Goal: Task Accomplishment & Management: Use online tool/utility

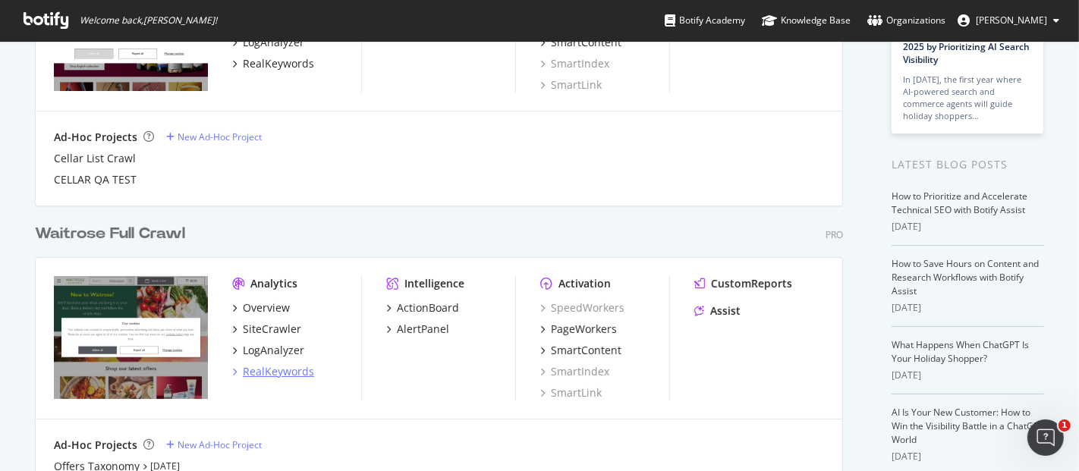
click at [295, 370] on div "RealKeywords" at bounding box center [278, 371] width 71 height 15
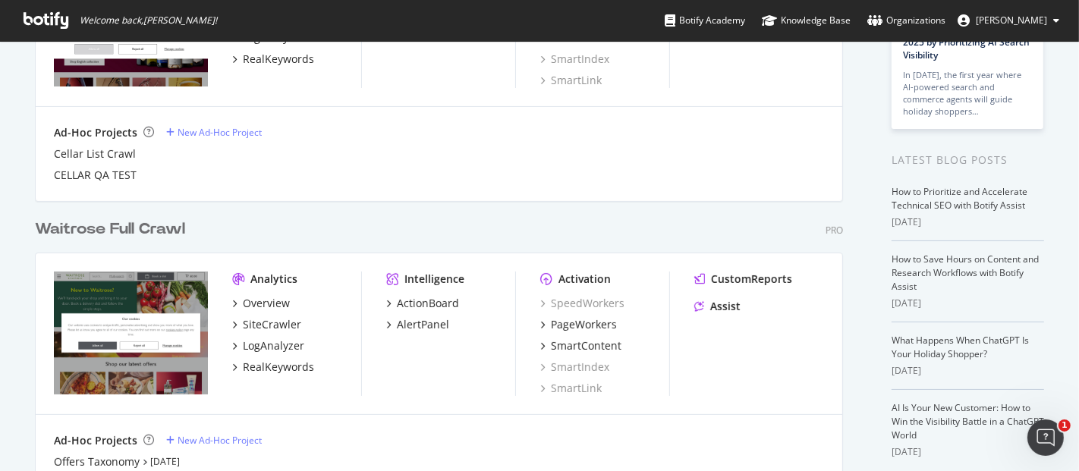
scroll to position [231, 0]
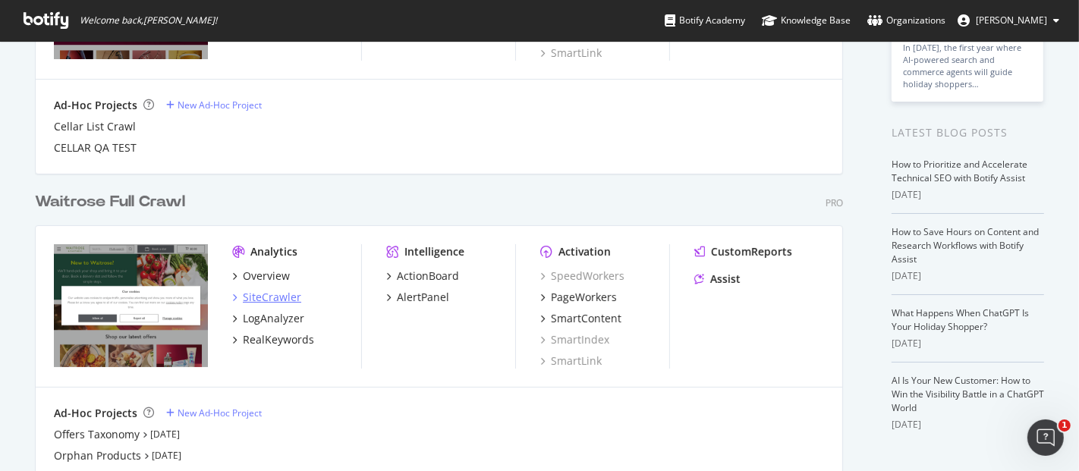
click at [269, 301] on div "SiteCrawler" at bounding box center [272, 297] width 58 height 15
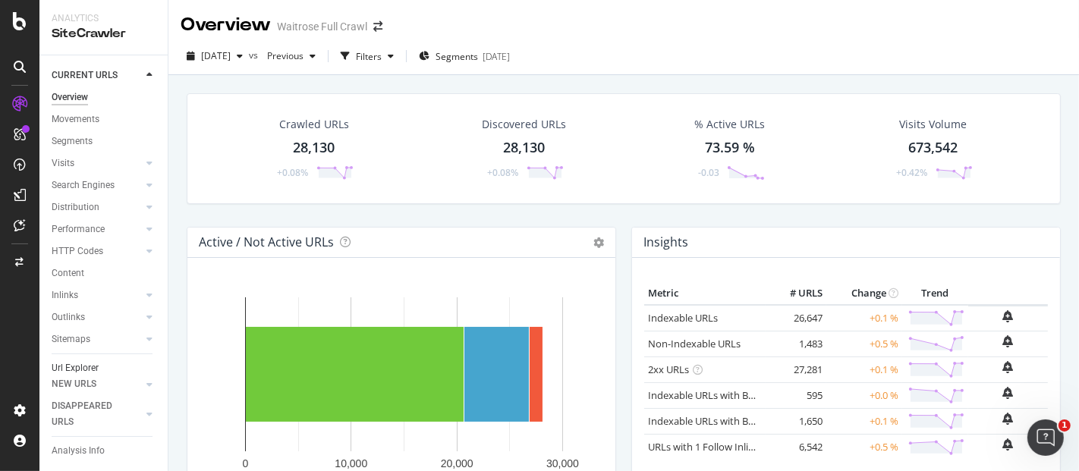
click at [90, 366] on div "Url Explorer" at bounding box center [75, 368] width 47 height 16
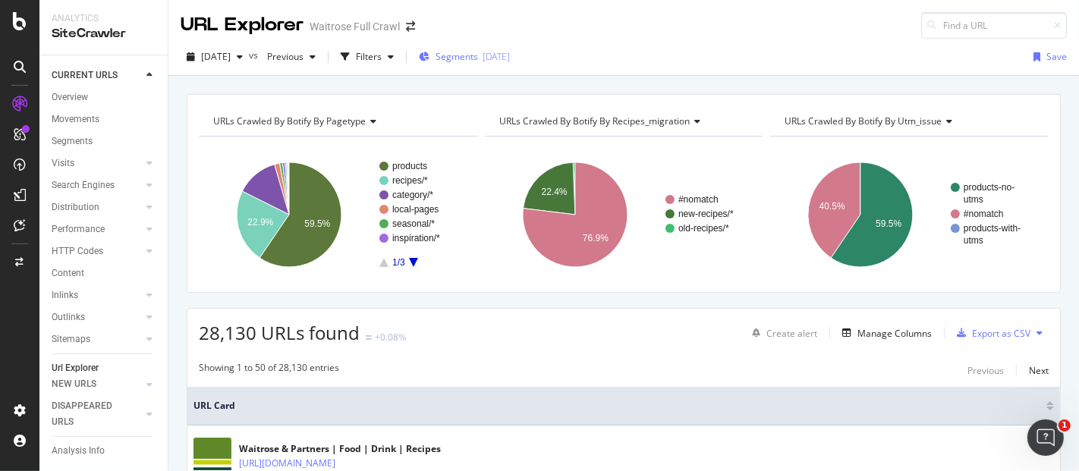
click at [478, 50] on span "Segments" at bounding box center [457, 56] width 42 height 13
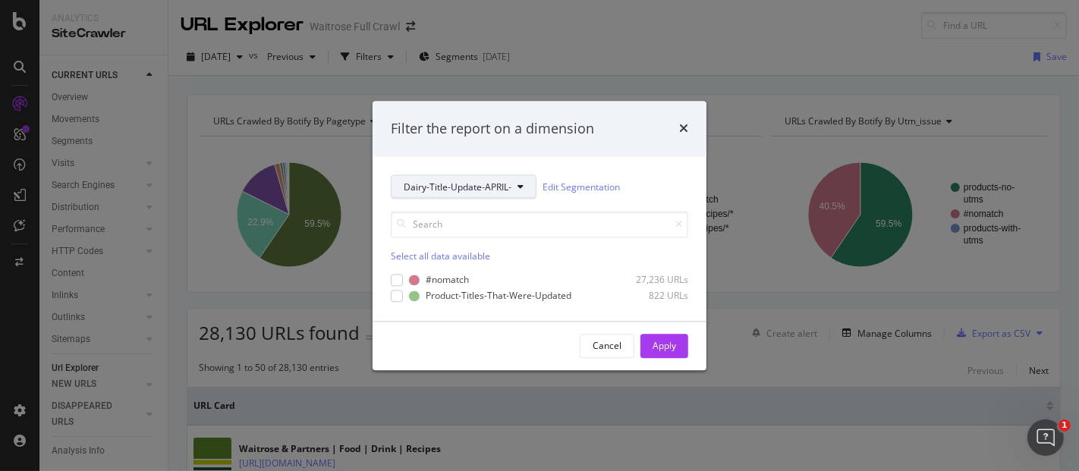
click at [509, 193] on span "Dairy-Title-Update-APRIL-" at bounding box center [458, 187] width 108 height 13
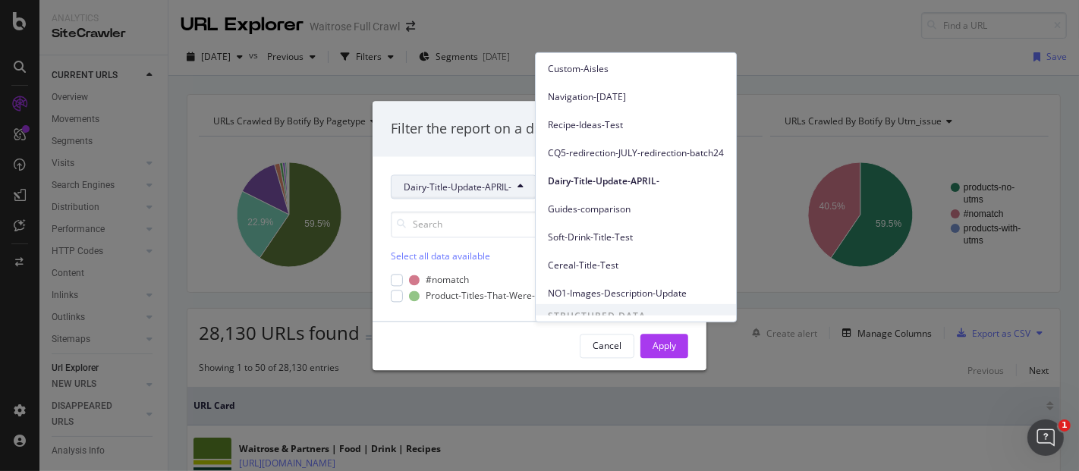
scroll to position [178, 0]
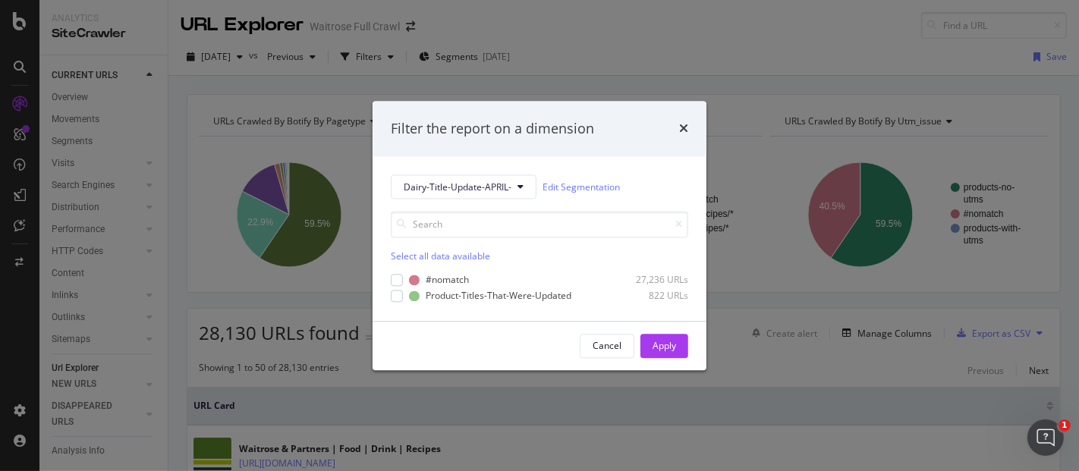
click at [581, 13] on div "Filter the report on a dimension Dairy-Title-Update-APRIL- Edit Segmentation Se…" at bounding box center [539, 235] width 1079 height 471
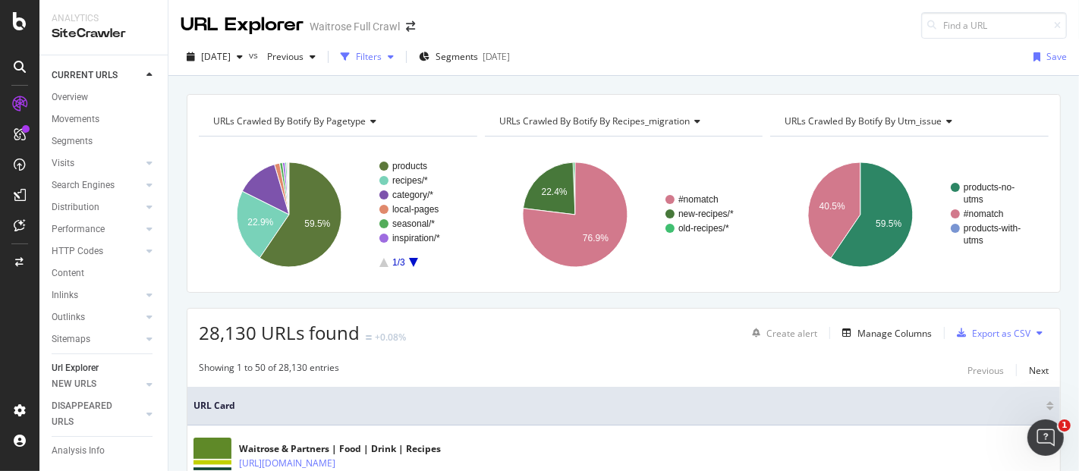
click at [382, 55] on div "Filters" at bounding box center [369, 56] width 26 height 13
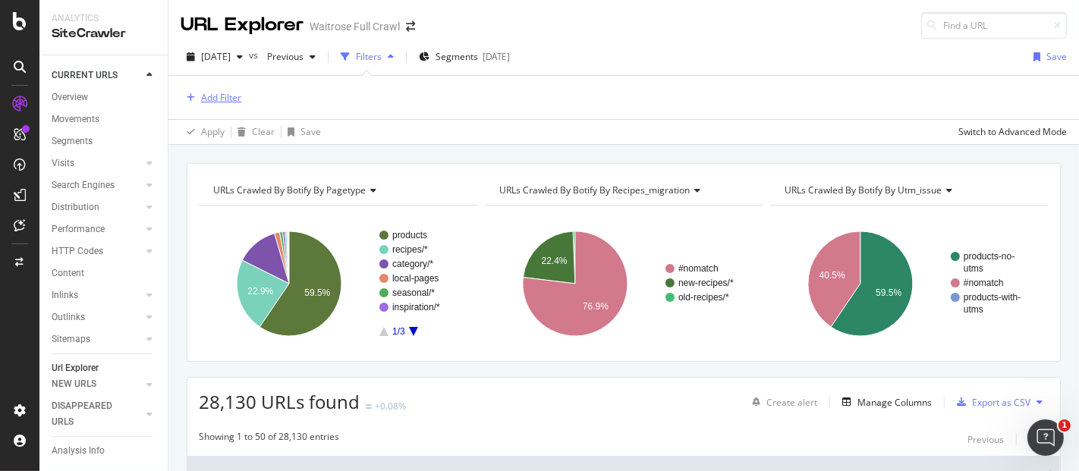
click at [223, 91] on div "Add Filter" at bounding box center [221, 97] width 40 height 13
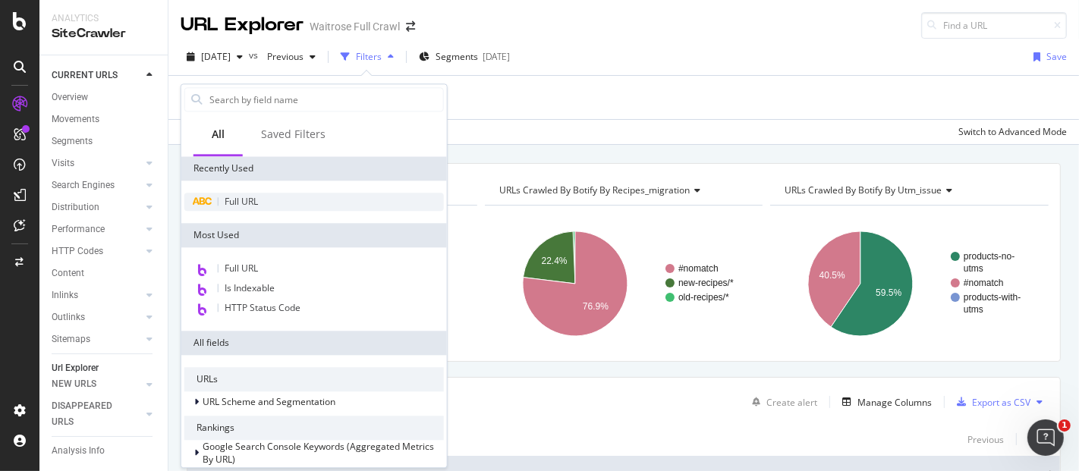
click at [231, 203] on span "Full URL" at bounding box center [241, 201] width 33 height 13
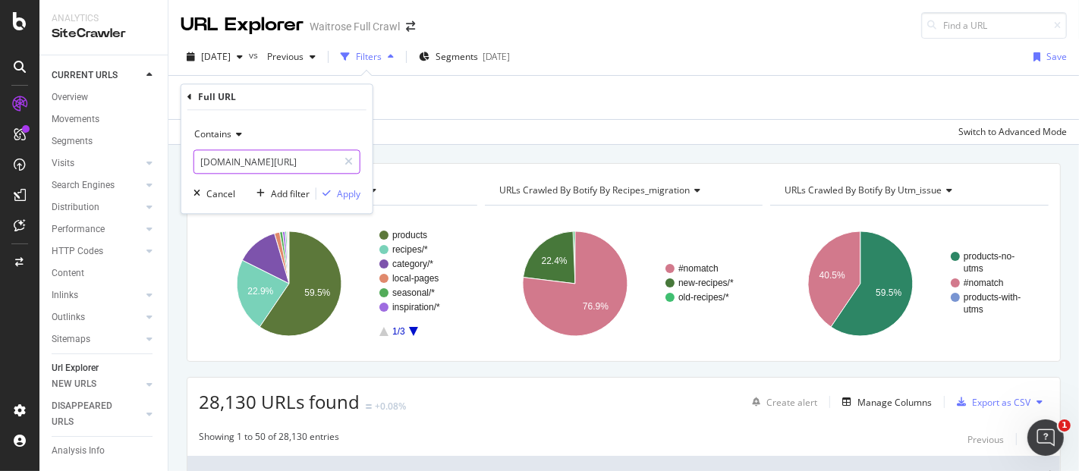
click at [319, 161] on input "[DOMAIN_NAME][URL]" at bounding box center [265, 162] width 143 height 24
type input "vegetarian"
click at [349, 192] on div "Apply" at bounding box center [349, 193] width 24 height 13
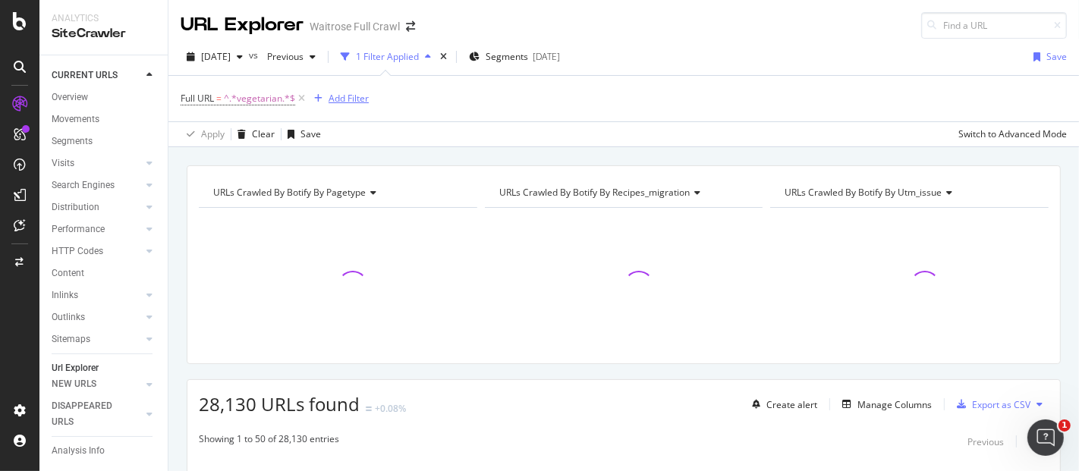
click at [345, 96] on div "Add Filter" at bounding box center [349, 98] width 40 height 13
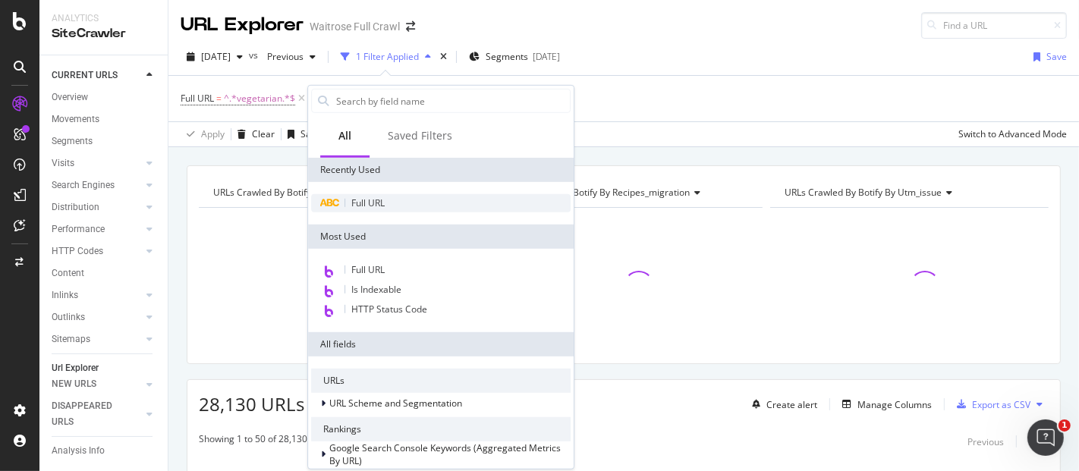
click at [387, 200] on div "Full URL" at bounding box center [440, 203] width 259 height 18
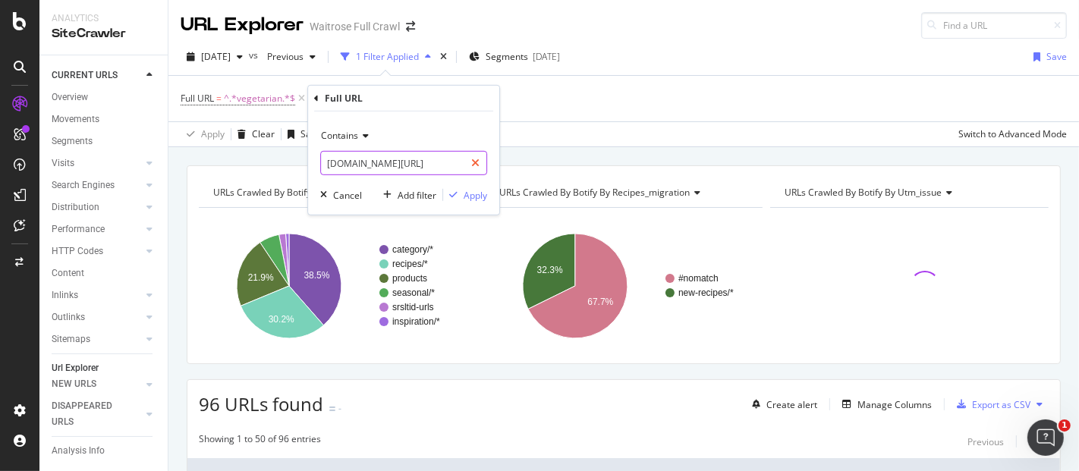
click at [474, 165] on icon at bounding box center [475, 163] width 8 height 11
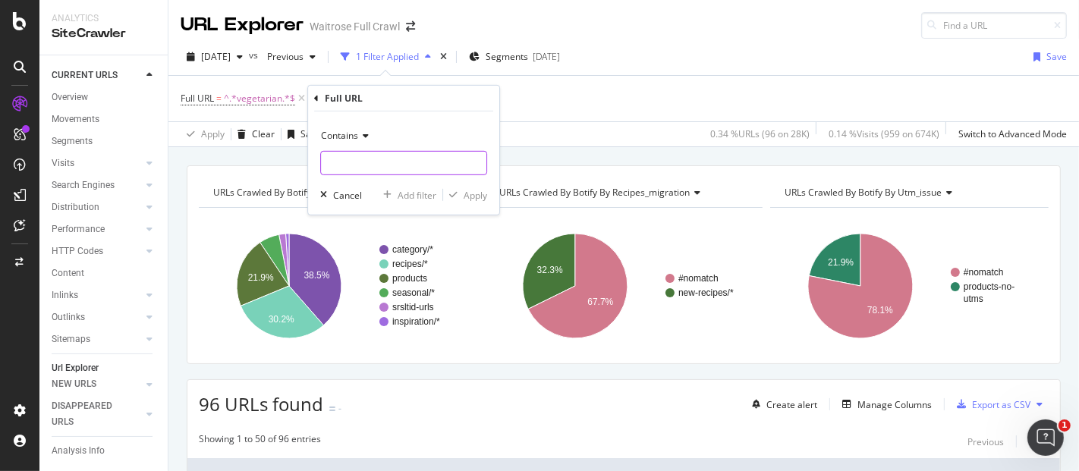
click at [474, 165] on input "text" at bounding box center [403, 163] width 165 height 24
type input "vegan"
click at [473, 200] on div "Apply" at bounding box center [476, 194] width 24 height 13
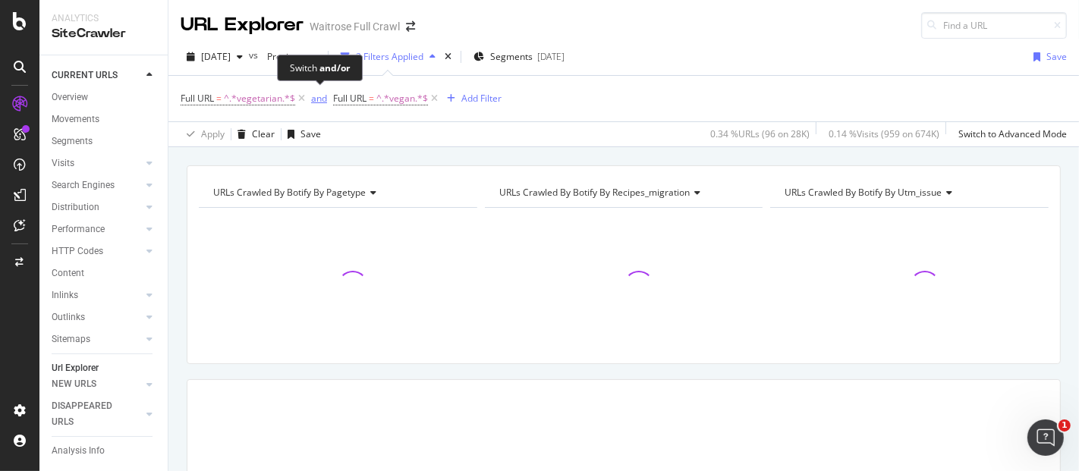
click at [318, 100] on div "and" at bounding box center [319, 98] width 16 height 13
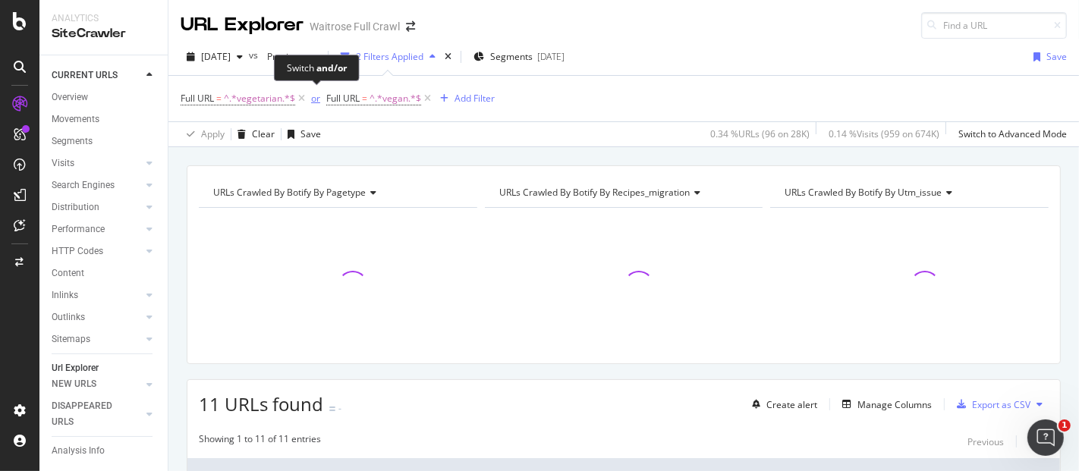
click at [318, 100] on div "or" at bounding box center [315, 98] width 9 height 13
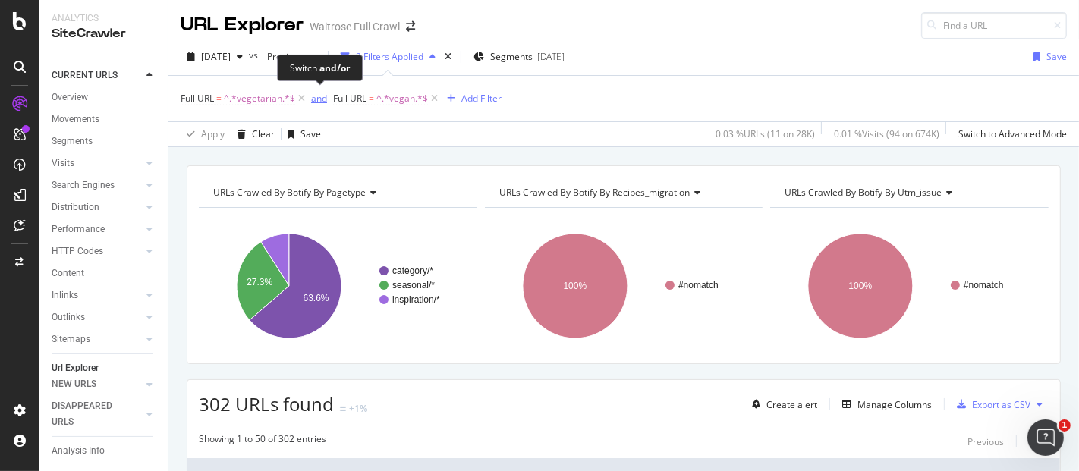
click at [321, 96] on div "and" at bounding box center [319, 98] width 16 height 13
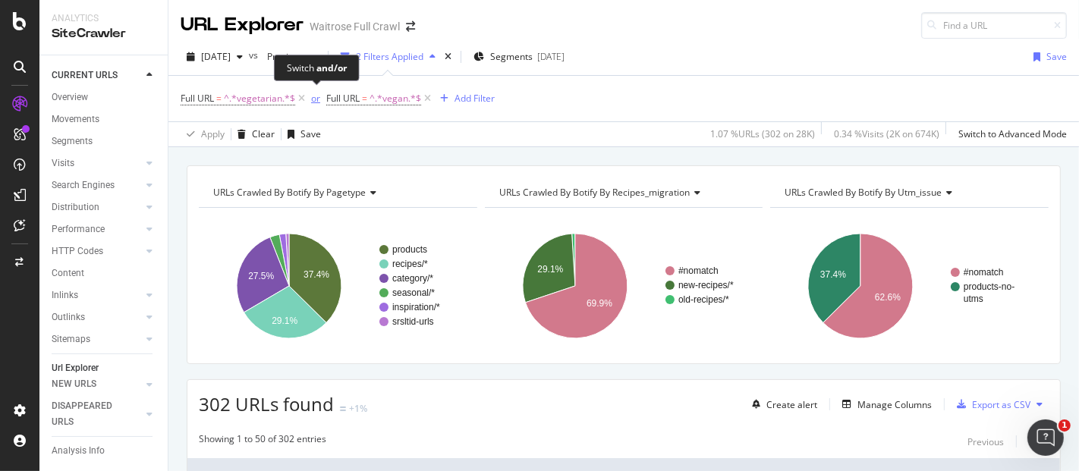
click at [312, 93] on div "or" at bounding box center [315, 98] width 9 height 13
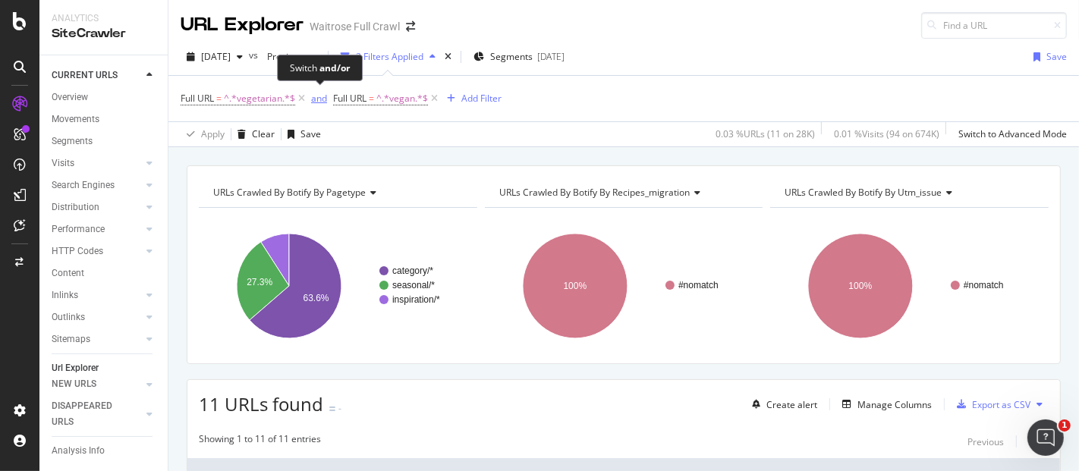
click at [322, 95] on div "and" at bounding box center [319, 98] width 16 height 13
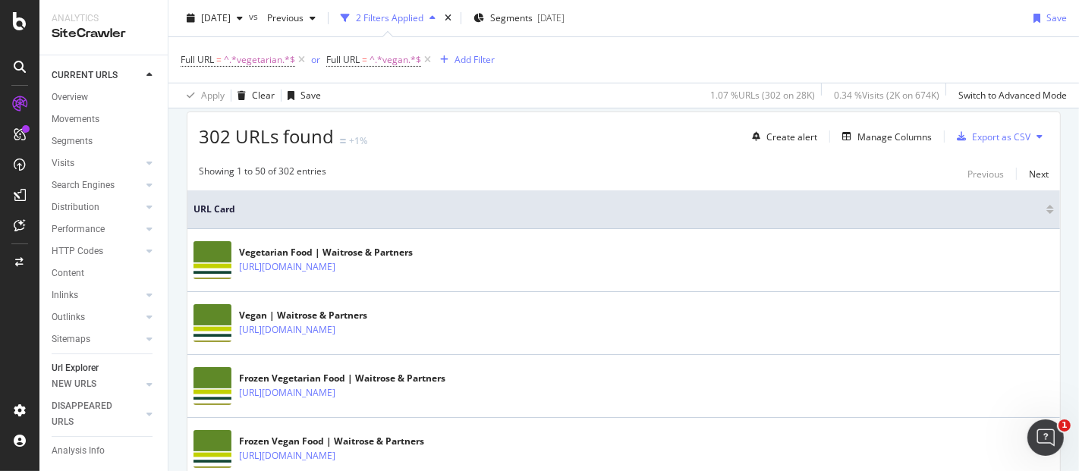
scroll to position [269, 0]
click at [873, 134] on div "Manage Columns" at bounding box center [894, 136] width 74 height 13
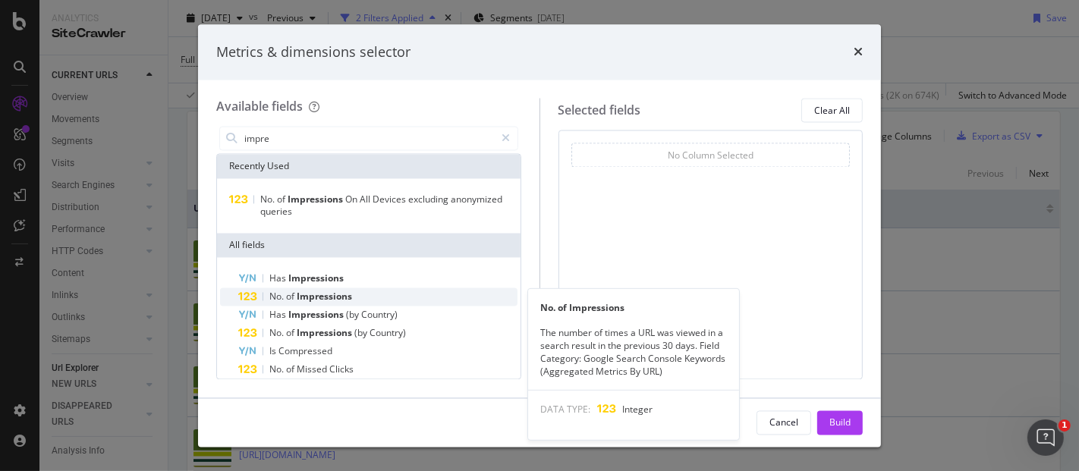
type input "impre"
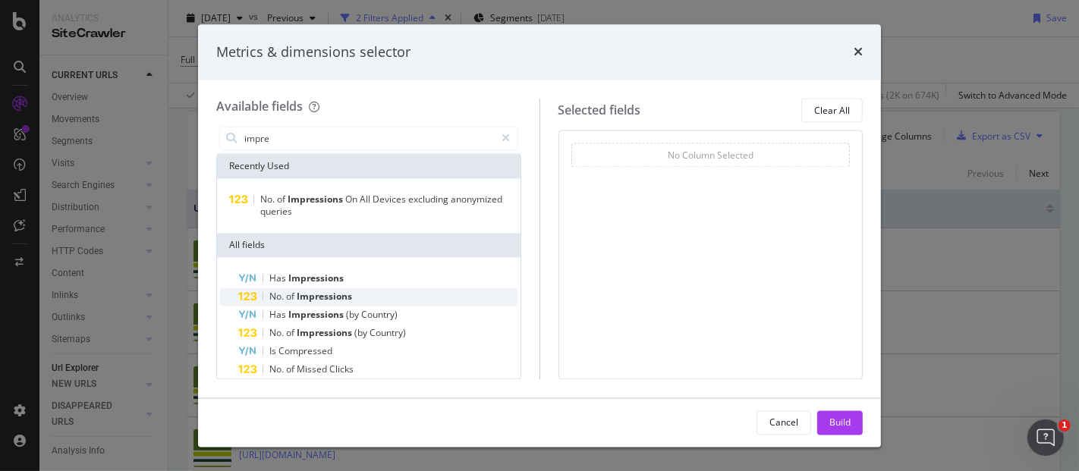
click at [316, 299] on span "Impressions" at bounding box center [324, 297] width 55 height 13
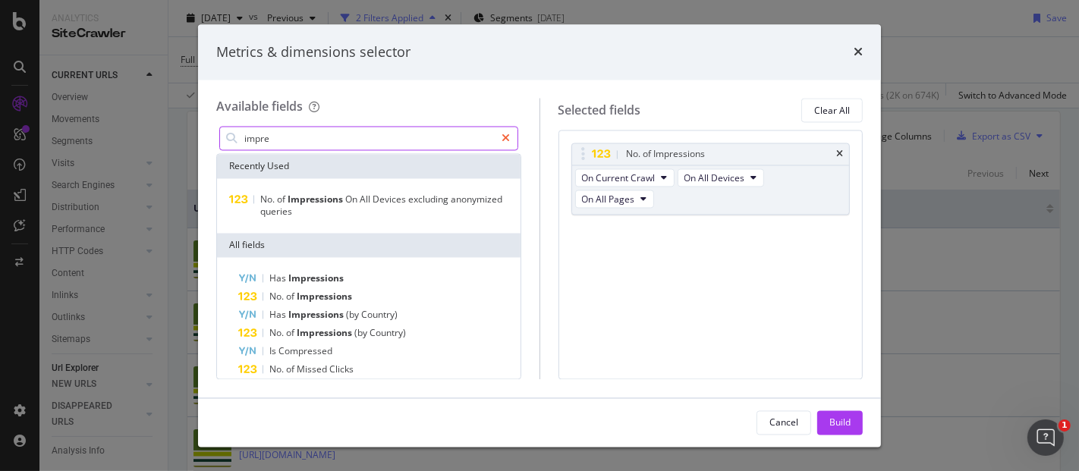
click at [504, 140] on icon "modal" at bounding box center [506, 139] width 8 height 11
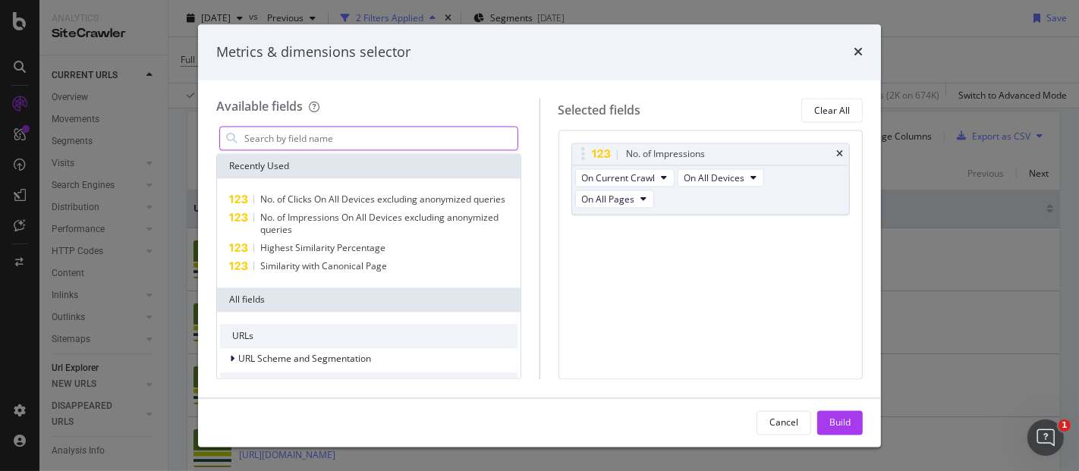
click at [454, 147] on input "modal" at bounding box center [380, 138] width 275 height 23
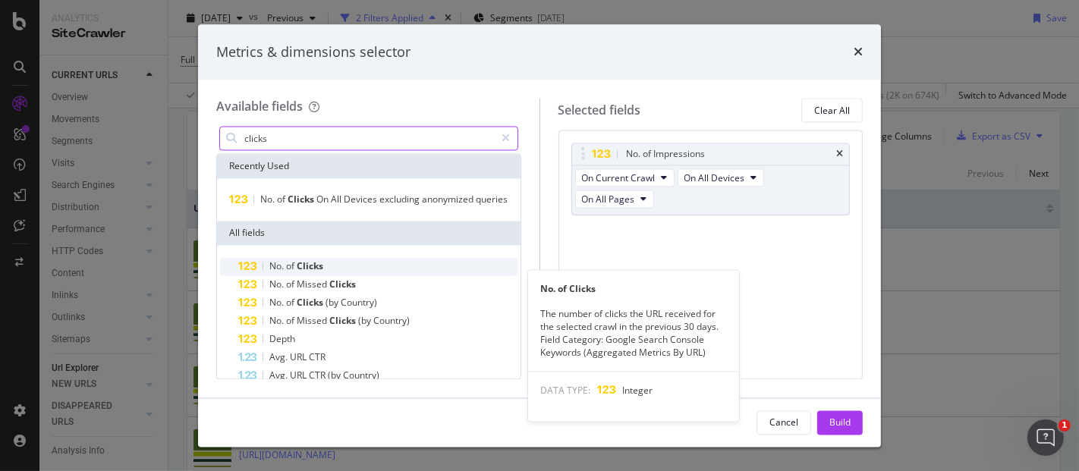
type input "clicks"
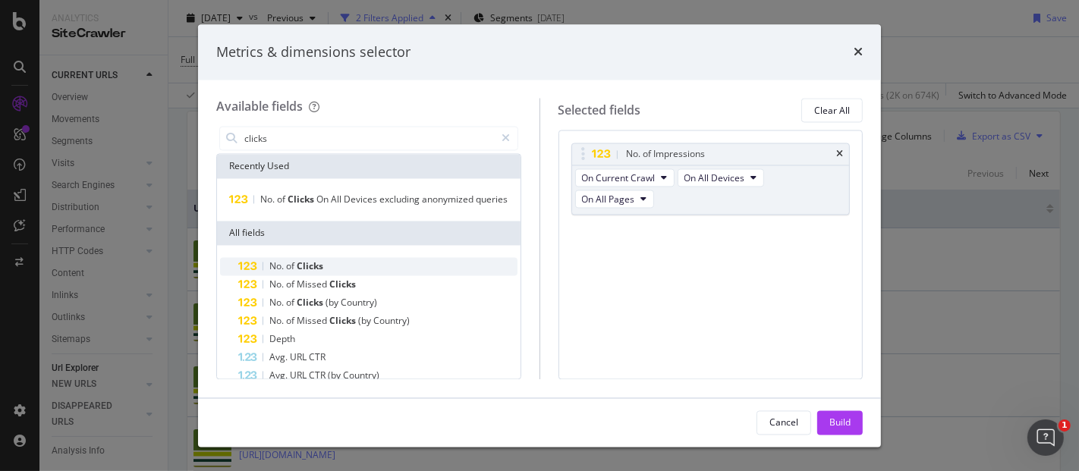
click at [338, 276] on div "No. of Clicks" at bounding box center [377, 267] width 279 height 18
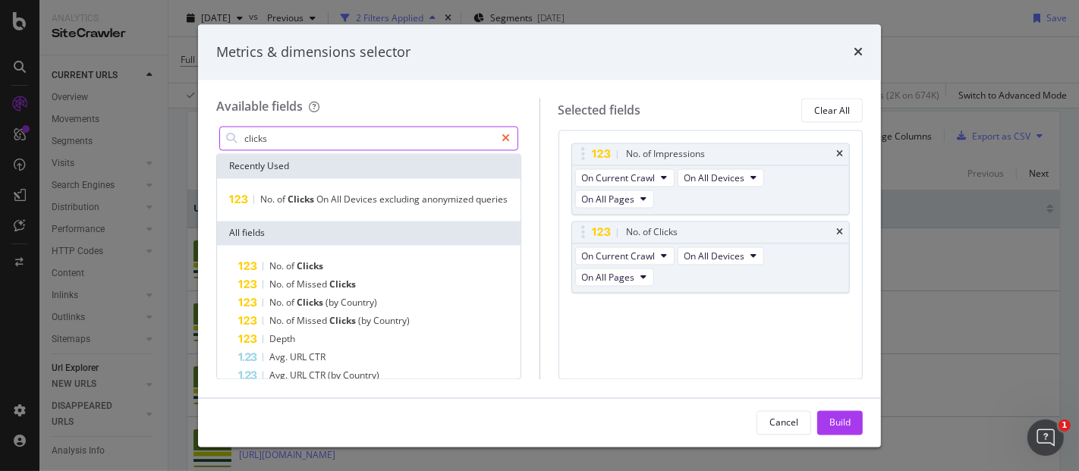
click at [505, 140] on icon "modal" at bounding box center [506, 139] width 8 height 11
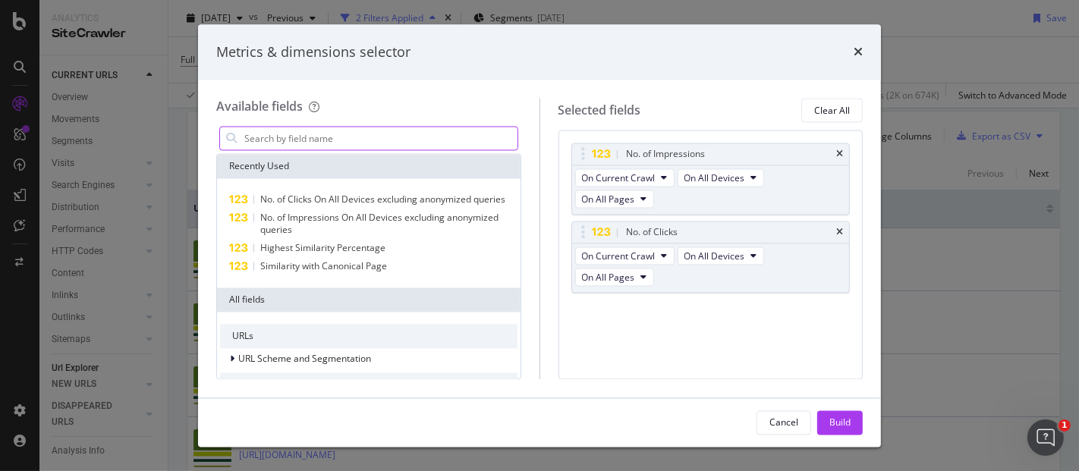
click at [505, 140] on input "modal" at bounding box center [380, 138] width 275 height 23
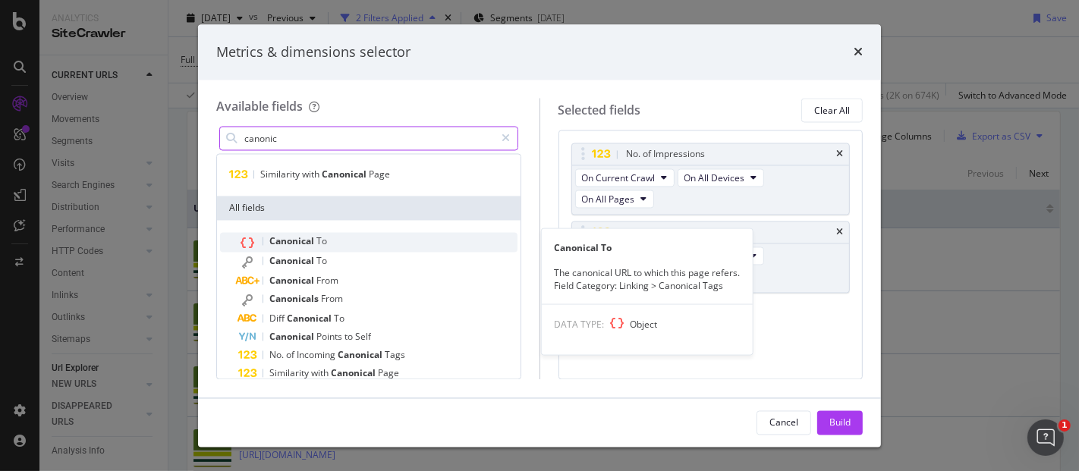
scroll to position [33, 0]
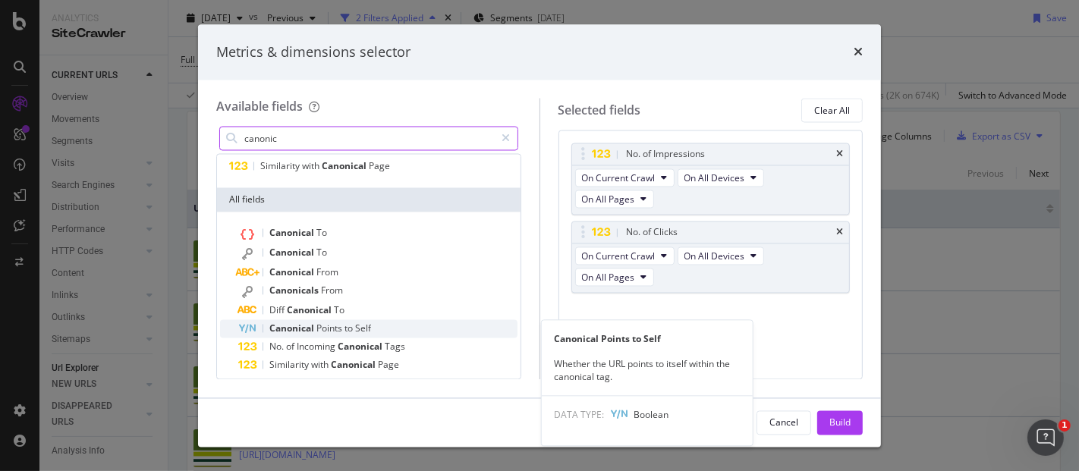
click at [347, 326] on span "to" at bounding box center [349, 328] width 11 height 13
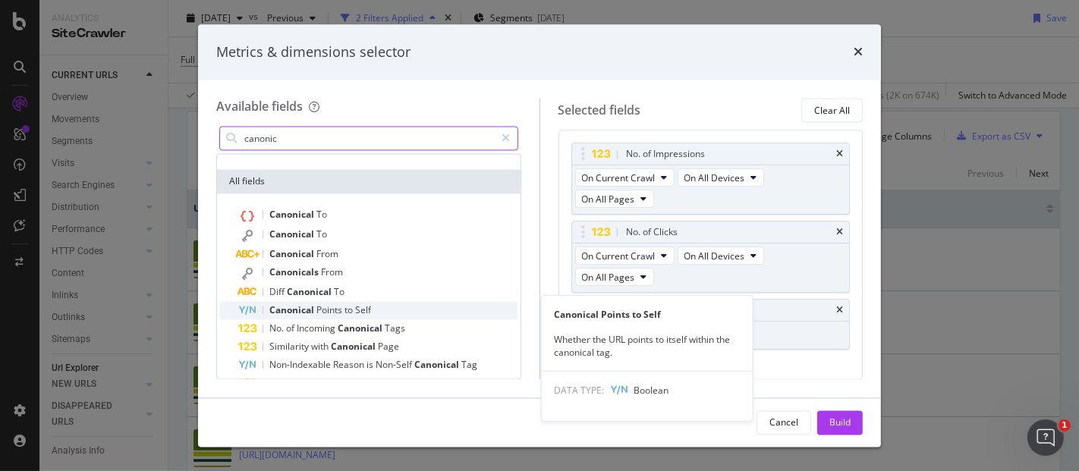
scroll to position [50, 0]
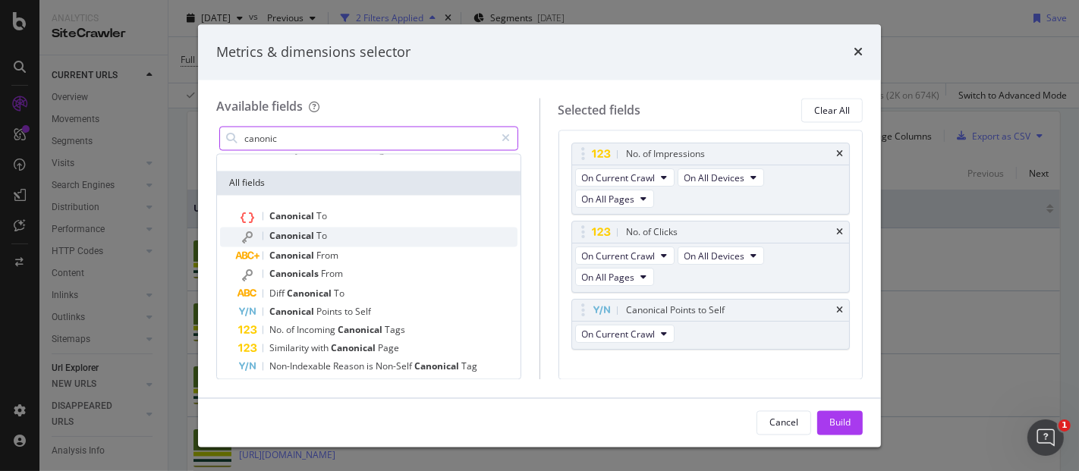
click at [332, 233] on div "Canonical To" at bounding box center [377, 238] width 279 height 20
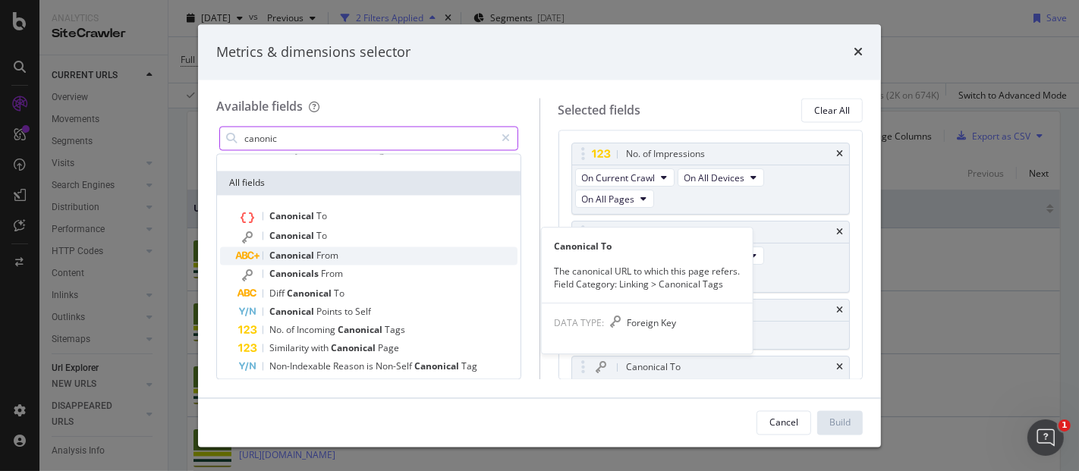
scroll to position [22, 0]
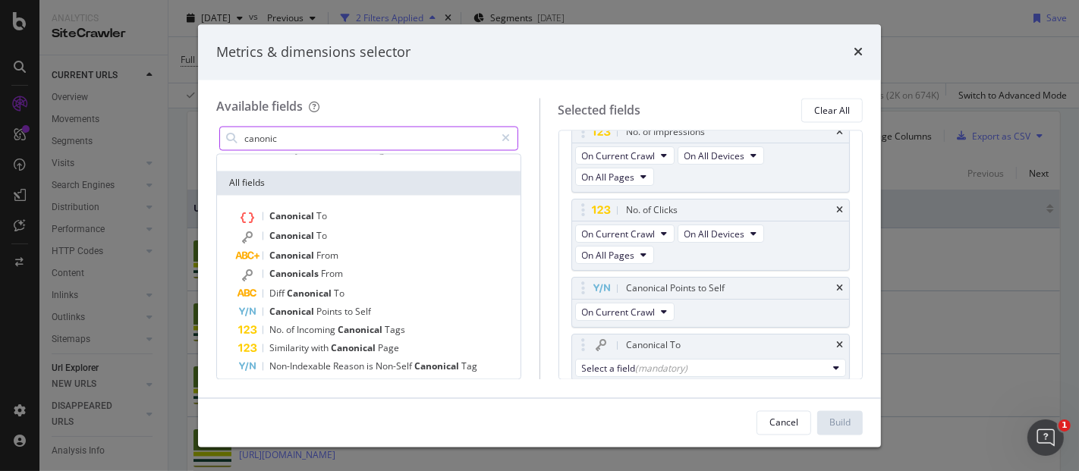
click at [350, 133] on input "canonic" at bounding box center [369, 138] width 253 height 23
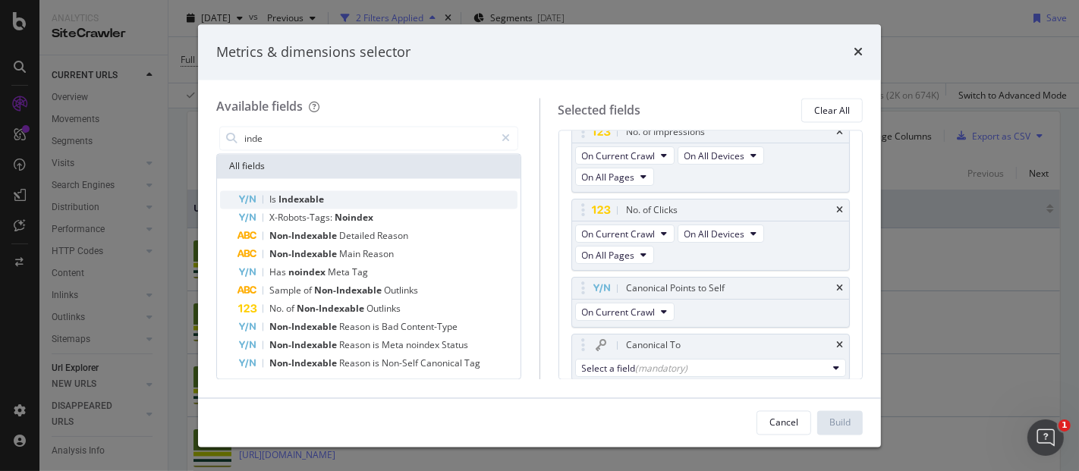
click at [310, 200] on span "Indexable" at bounding box center [301, 199] width 46 height 13
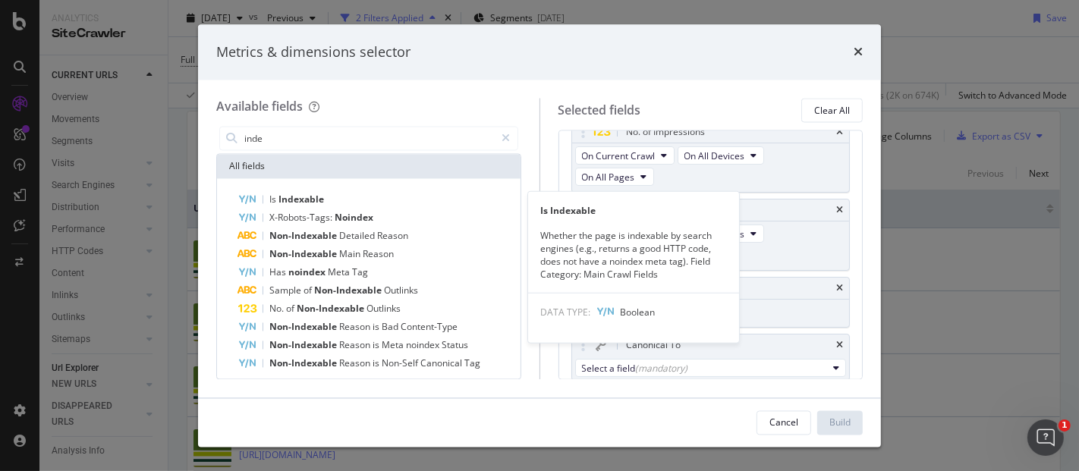
scroll to position [78, 0]
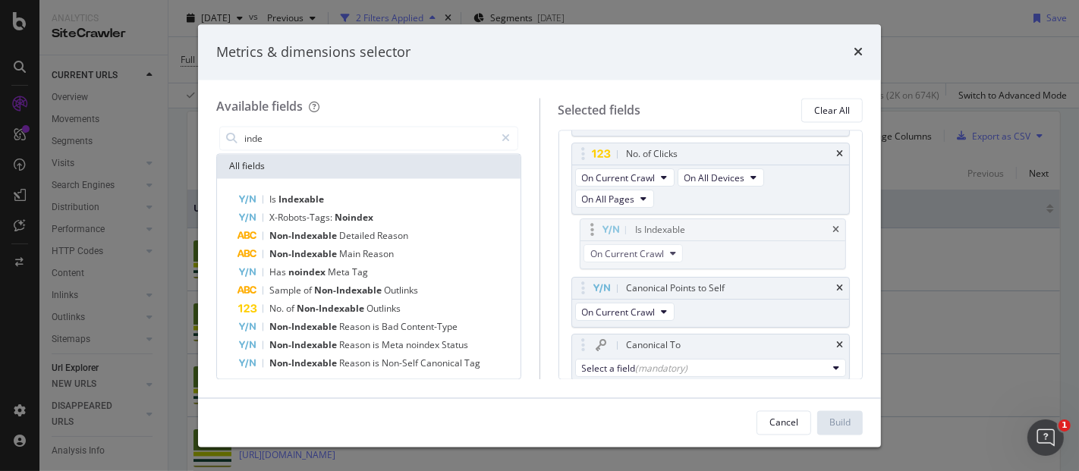
drag, startPoint x: 681, startPoint y: 338, endPoint x: 690, endPoint y: 226, distance: 111.9
click at [690, 226] on body "Analytics SiteCrawler CURRENT URLS Overview Movements Segments Visits Analysis …" at bounding box center [539, 235] width 1079 height 471
click at [356, 143] on input "inde" at bounding box center [369, 138] width 253 height 23
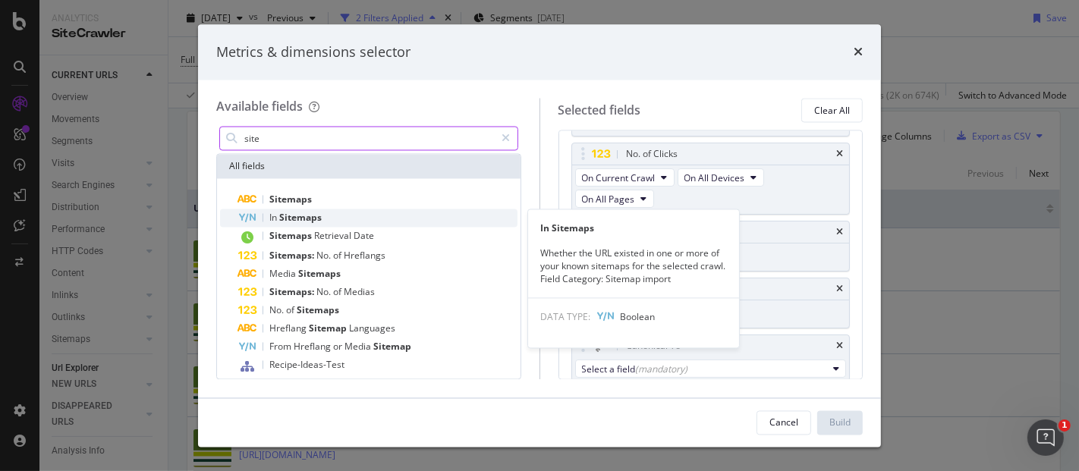
type input "site"
click at [307, 220] on span "Sitemaps" at bounding box center [300, 218] width 42 height 13
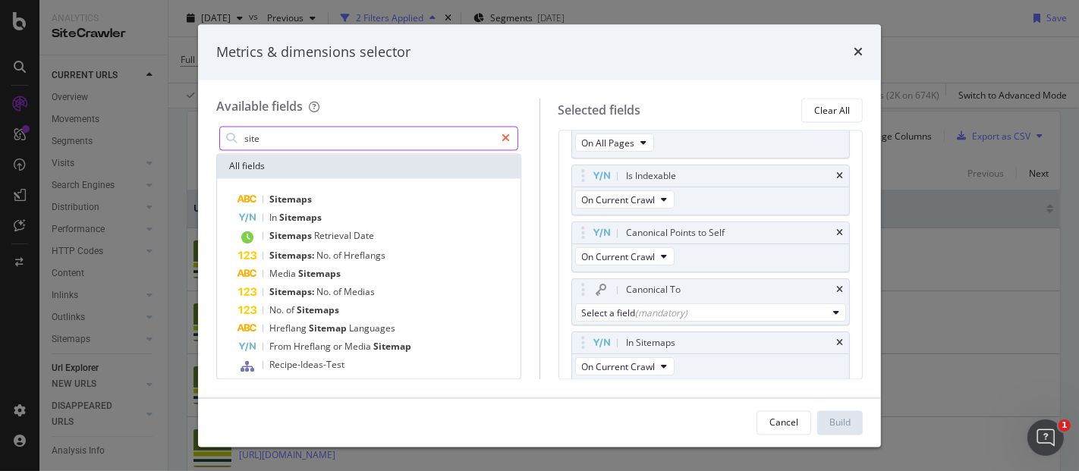
click at [505, 137] on icon "modal" at bounding box center [506, 139] width 8 height 11
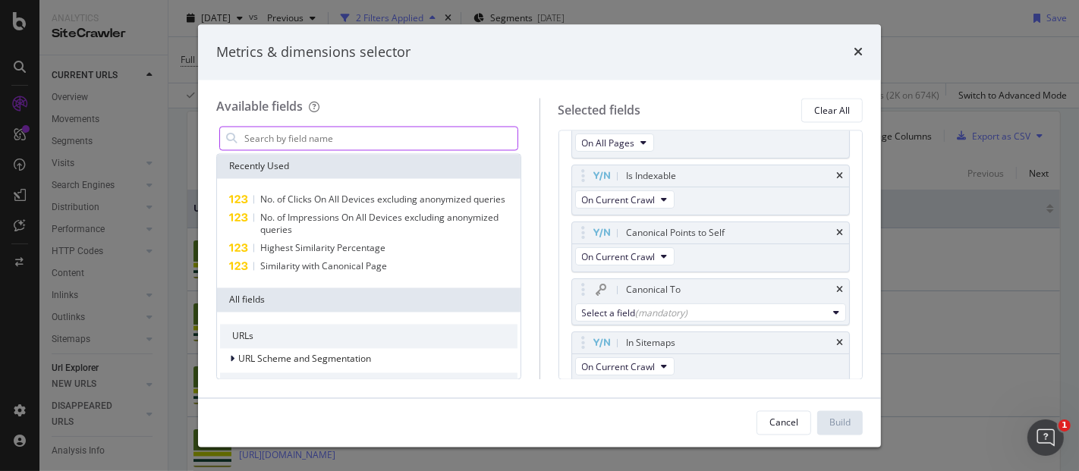
click at [404, 148] on input "modal" at bounding box center [380, 138] width 275 height 23
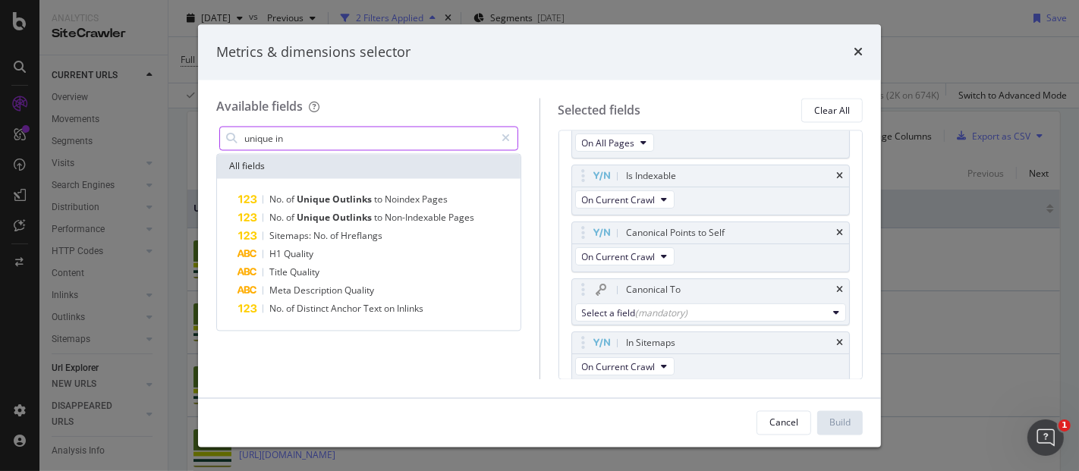
type input "unique in"
click at [646, 408] on div "Cancel Build" at bounding box center [539, 422] width 683 height 49
click at [507, 137] on icon "modal" at bounding box center [506, 139] width 8 height 11
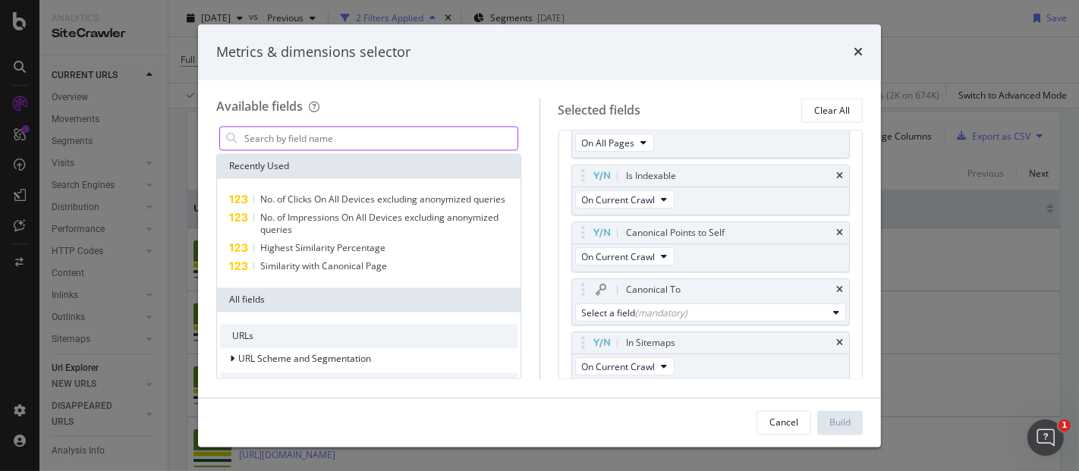
click at [635, 408] on div "Cancel Build" at bounding box center [539, 422] width 683 height 49
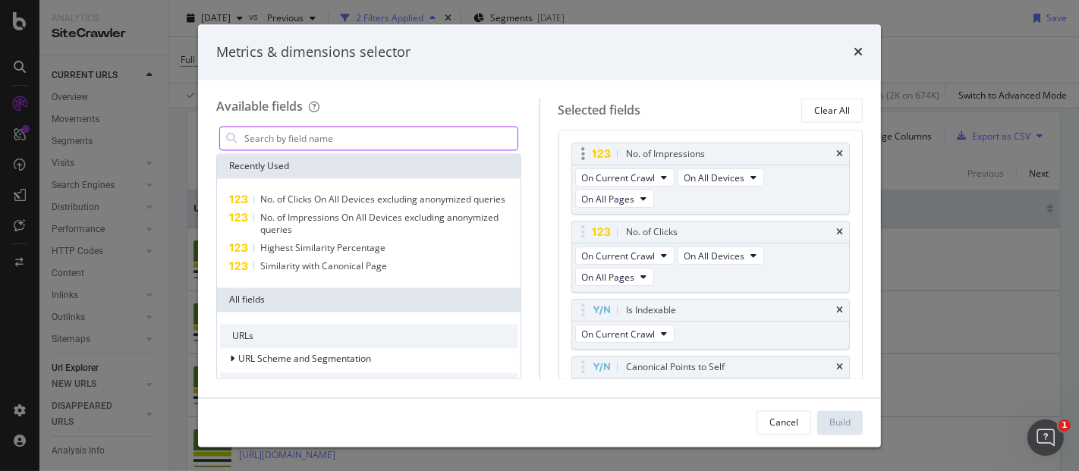
click at [822, 152] on div "No. of Impressions" at bounding box center [711, 154] width 278 height 21
click at [836, 153] on icon "times" at bounding box center [839, 154] width 7 height 9
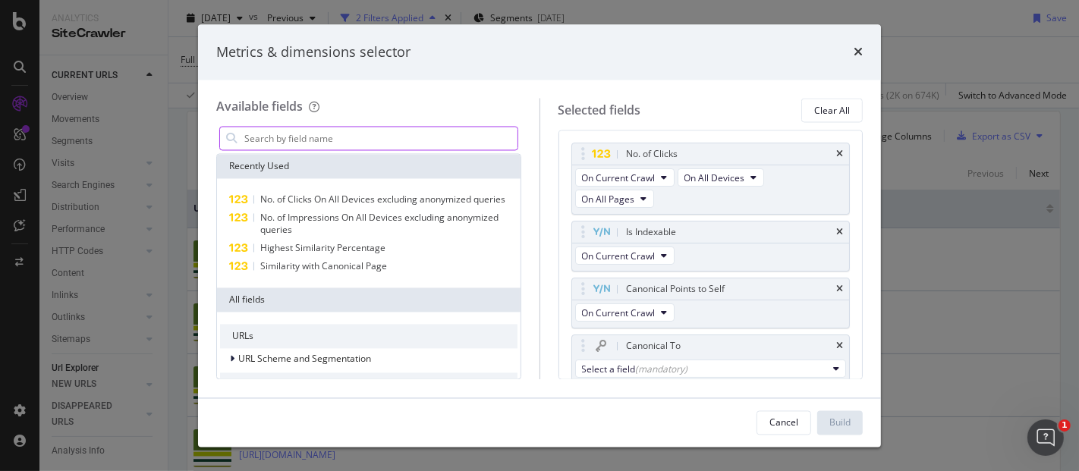
click at [836, 153] on icon "times" at bounding box center [839, 154] width 7 height 9
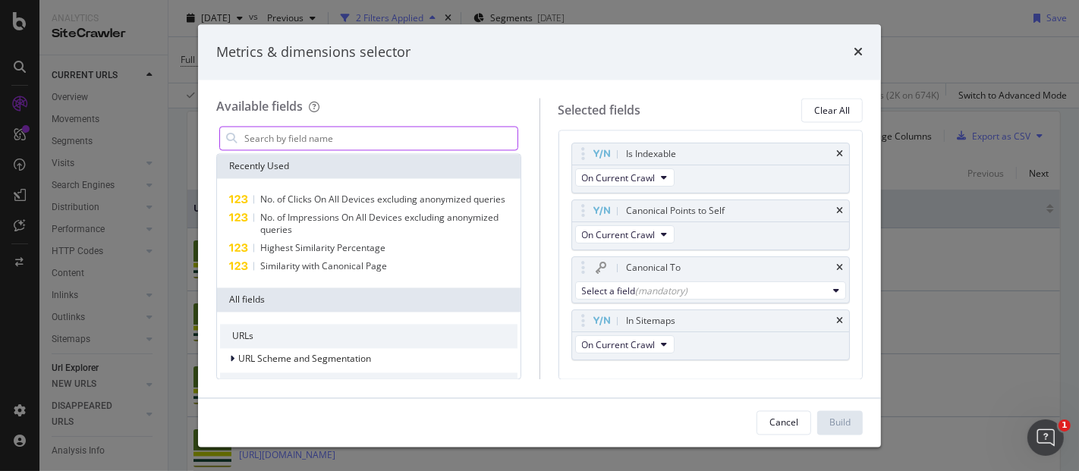
click at [333, 142] on input "modal" at bounding box center [380, 138] width 275 height 23
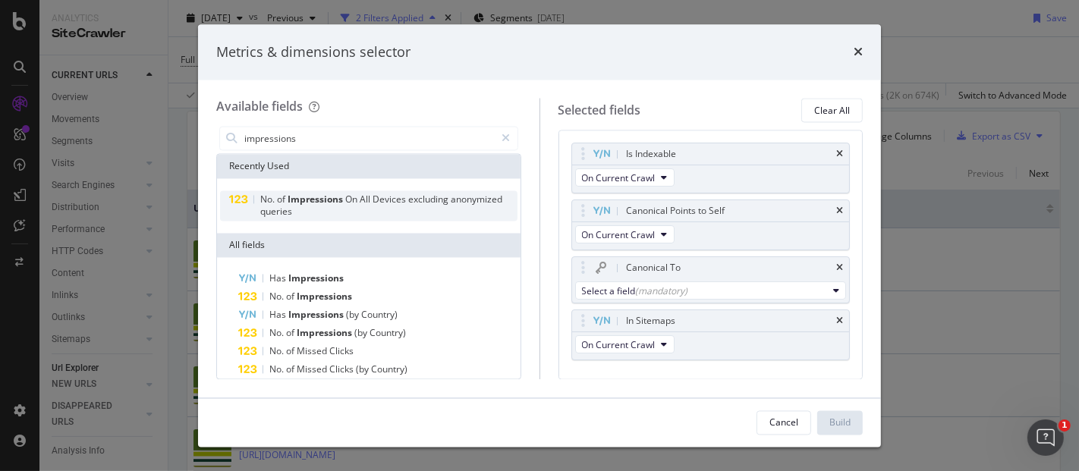
click at [347, 204] on span "On" at bounding box center [352, 199] width 14 height 13
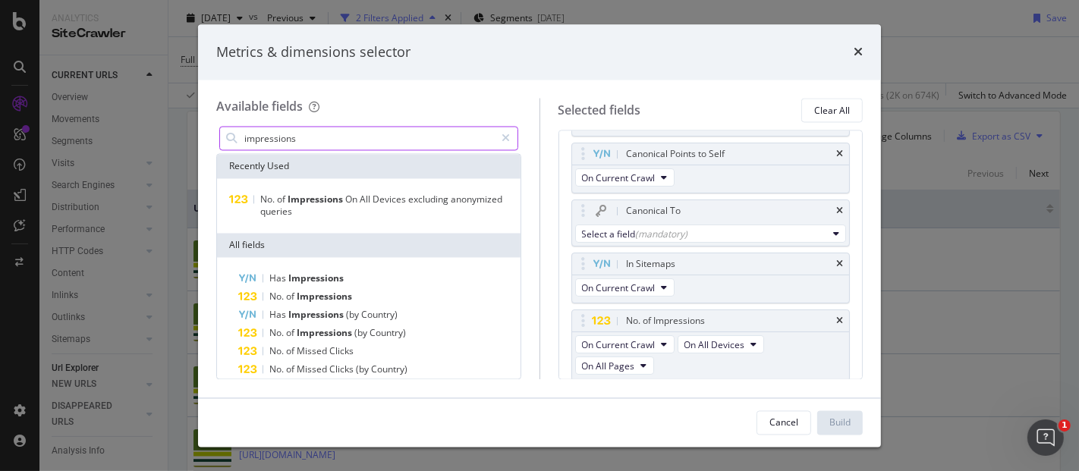
click at [327, 134] on input "impressions" at bounding box center [369, 138] width 253 height 23
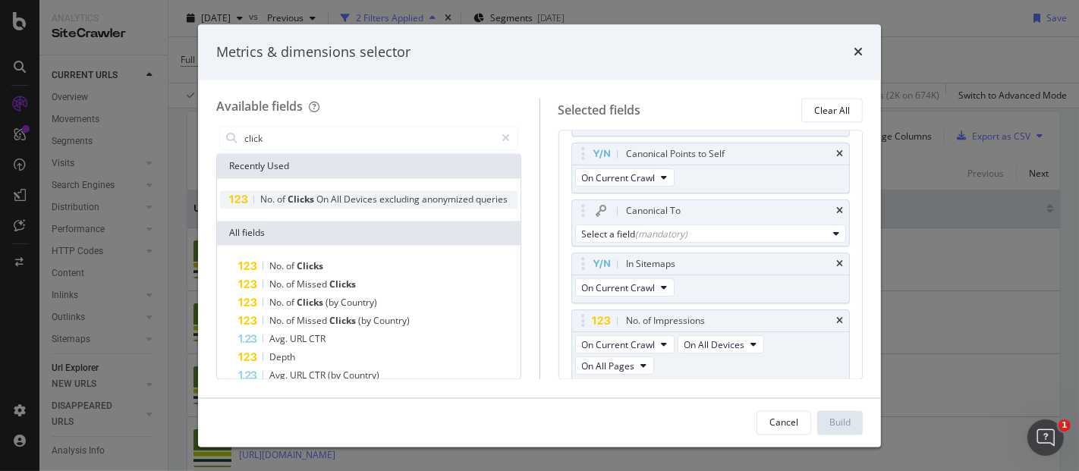
click at [318, 206] on div "No. of Clicks On All Devices excluding anonymized queries" at bounding box center [383, 200] width 247 height 12
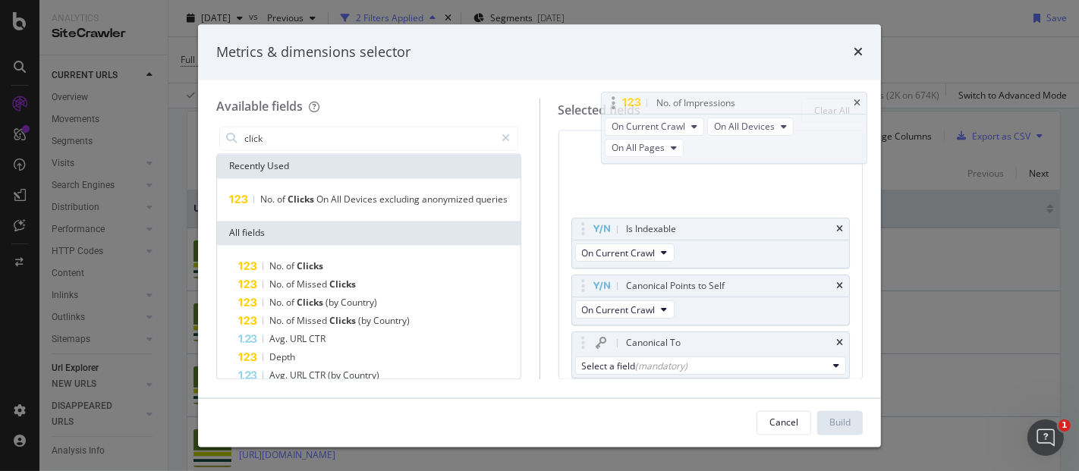
scroll to position [0, 0]
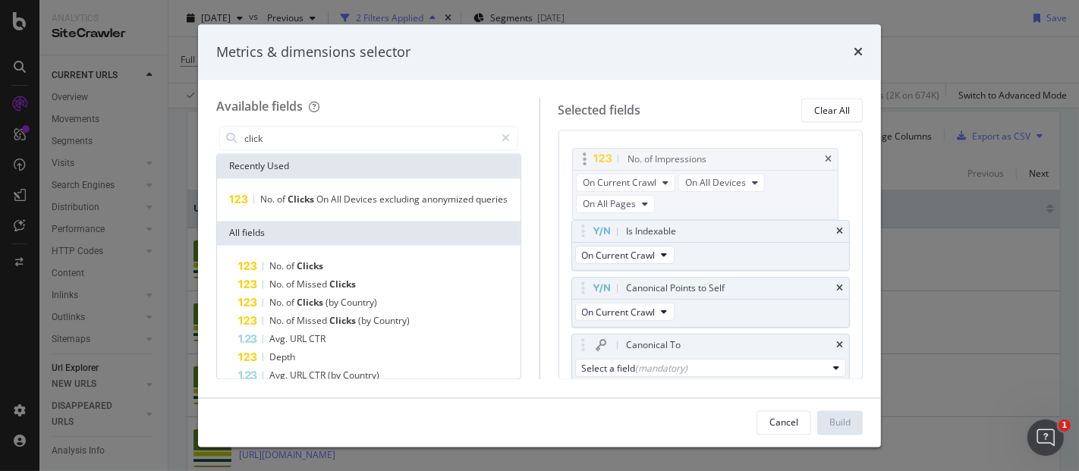
drag, startPoint x: 677, startPoint y: 237, endPoint x: 678, endPoint y: 153, distance: 84.2
click at [678, 154] on body "Analytics SiteCrawler CURRENT URLS Overview Movements Segments Visits Analysis …" at bounding box center [539, 235] width 1079 height 471
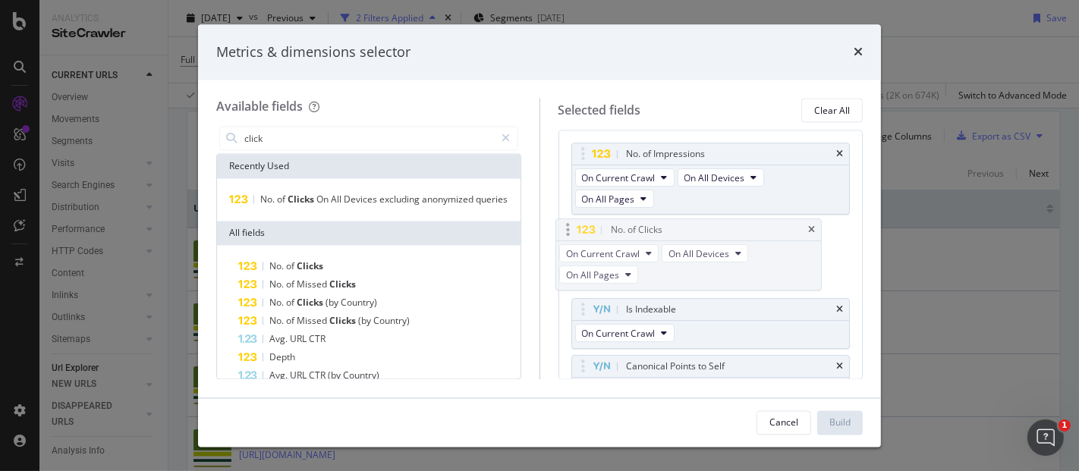
drag, startPoint x: 665, startPoint y: 268, endPoint x: 650, endPoint y: 225, distance: 45.8
click at [650, 225] on body "Analytics SiteCrawler CURRENT URLS Overview Movements Segments Visits Analysis …" at bounding box center [539, 235] width 1079 height 471
click at [637, 332] on span "On Current Crawl" at bounding box center [619, 334] width 74 height 13
click at [543, 222] on div "Selected fields Clear All No. of Impressions On Current Crawl On All Devices On…" at bounding box center [701, 239] width 324 height 281
click at [631, 182] on span "On Current Crawl" at bounding box center [619, 177] width 74 height 13
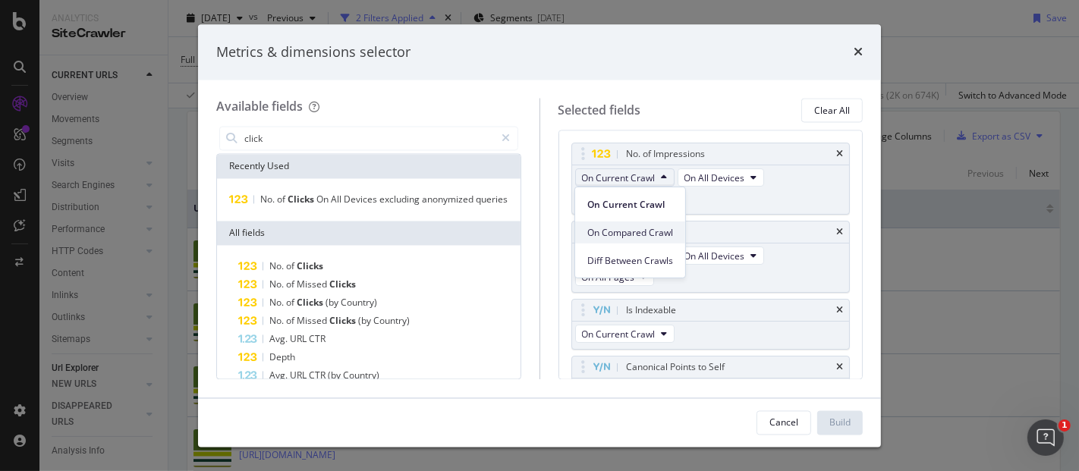
click at [621, 225] on span "On Compared Crawl" at bounding box center [630, 232] width 86 height 14
click at [651, 179] on span "On Compared Crawl" at bounding box center [625, 177] width 86 height 13
click at [628, 207] on span "On Current Crawl" at bounding box center [630, 204] width 87 height 14
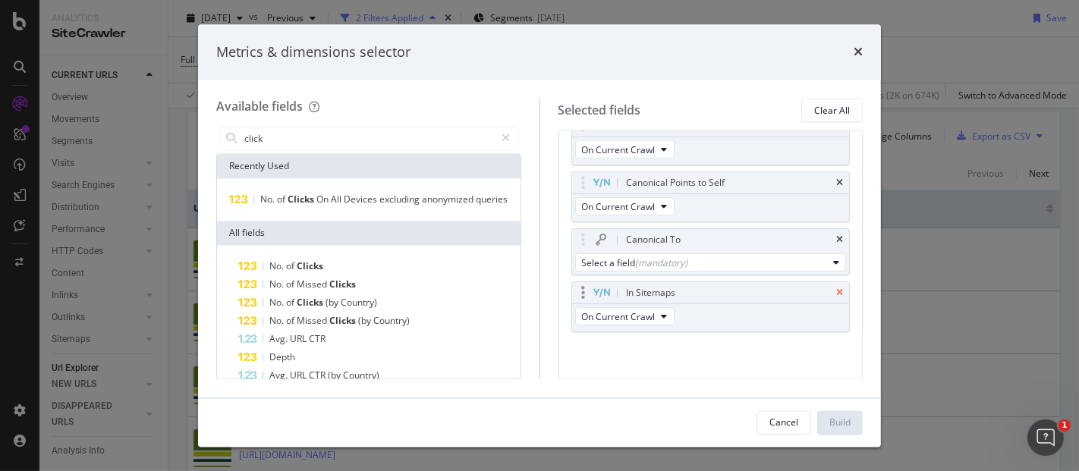
click at [836, 289] on icon "times" at bounding box center [839, 292] width 7 height 9
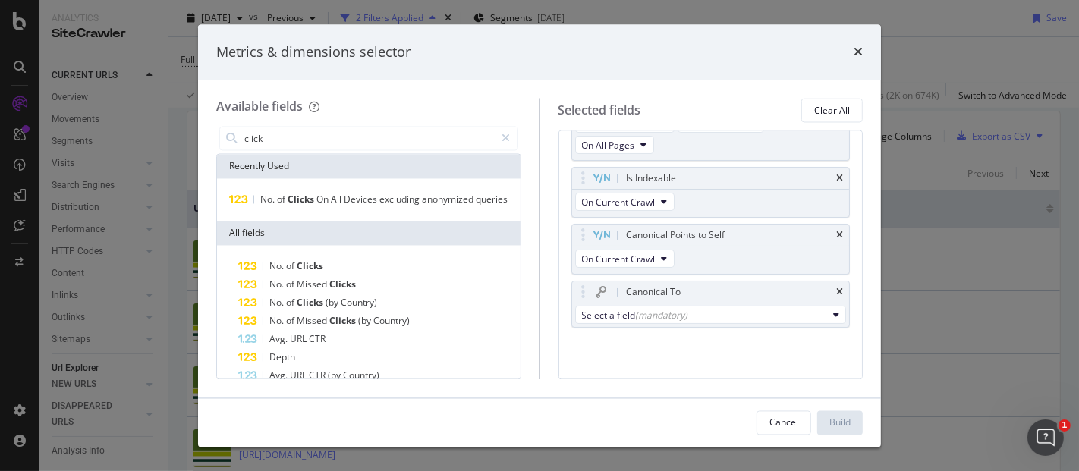
scroll to position [129, 0]
click at [641, 259] on span "On Current Crawl" at bounding box center [619, 262] width 74 height 13
click at [671, 378] on div "No. of Impressions On Current Crawl On All Devices On All Pages No. of Clicks O…" at bounding box center [710, 255] width 305 height 249
click at [310, 140] on input "click" at bounding box center [369, 138] width 253 height 23
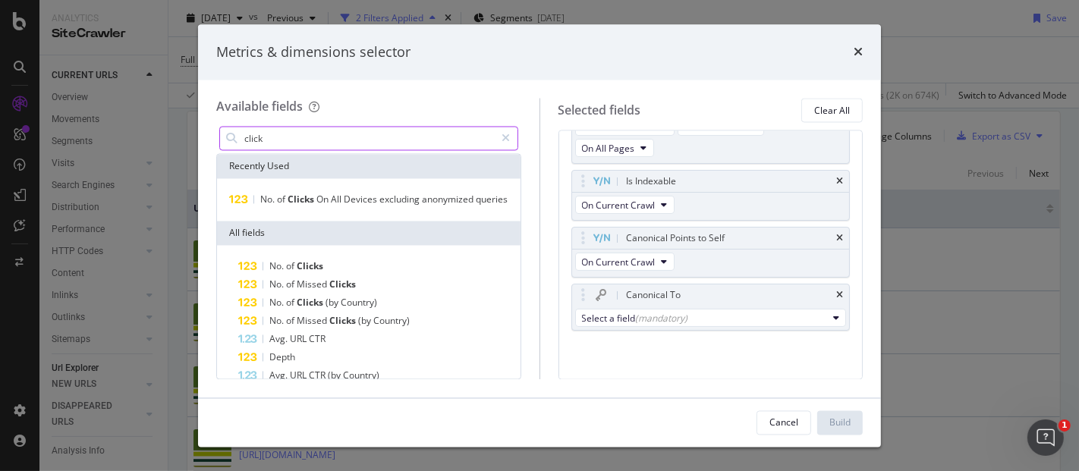
click at [310, 140] on input "click" at bounding box center [369, 138] width 253 height 23
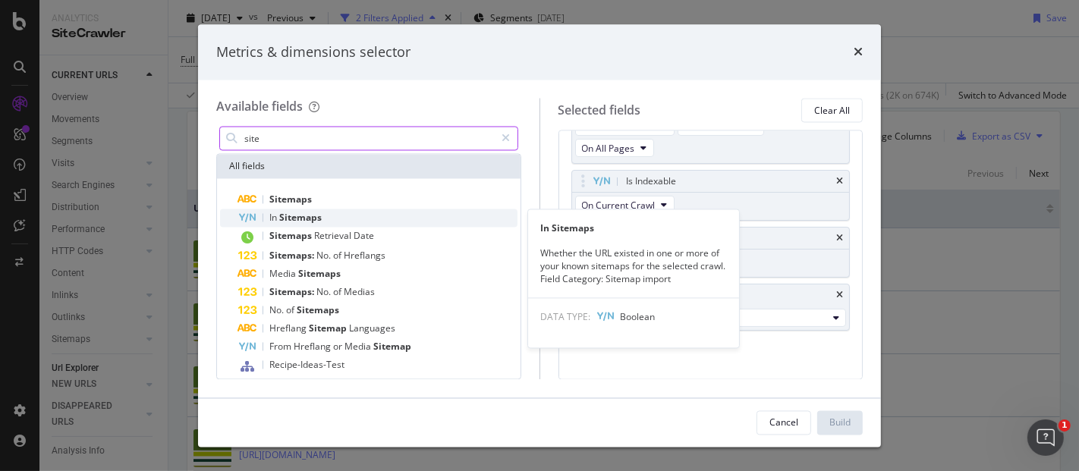
type input "site"
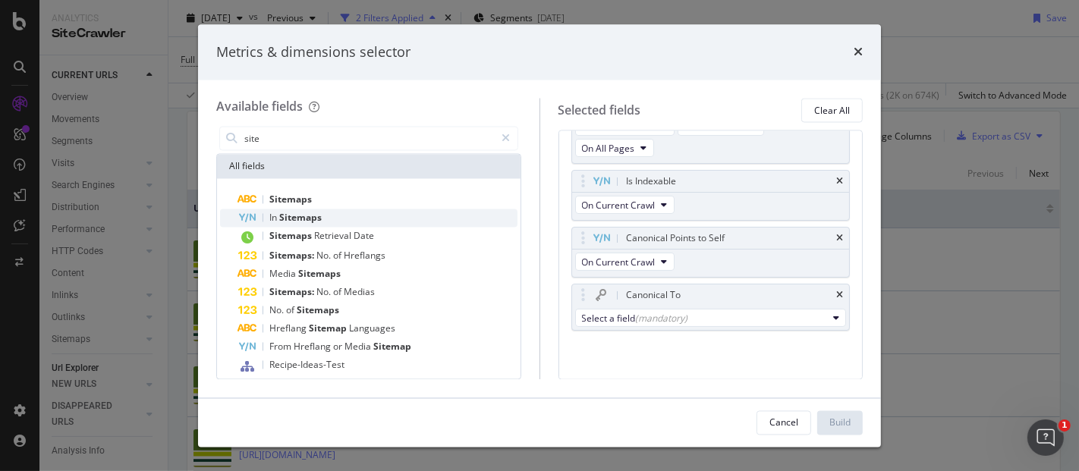
click at [301, 209] on div "In Sitemaps" at bounding box center [377, 218] width 279 height 18
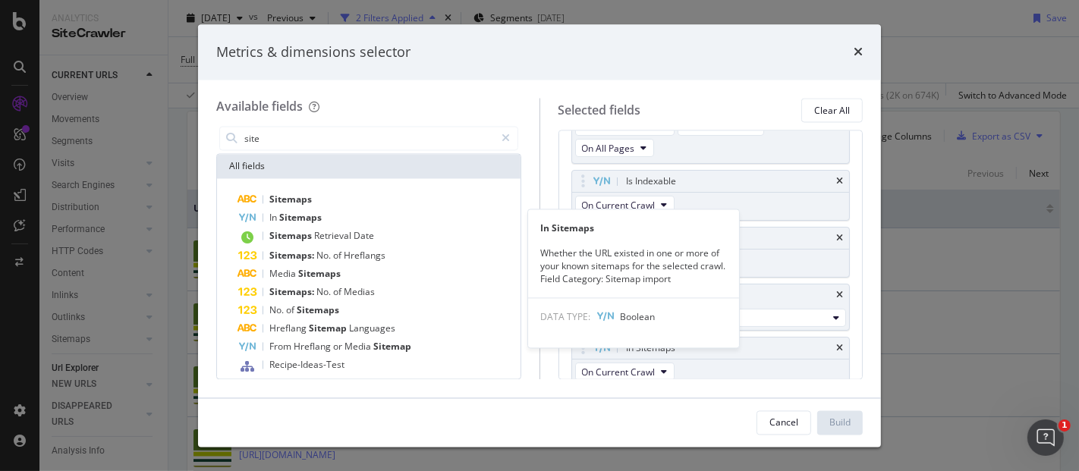
scroll to position [135, 0]
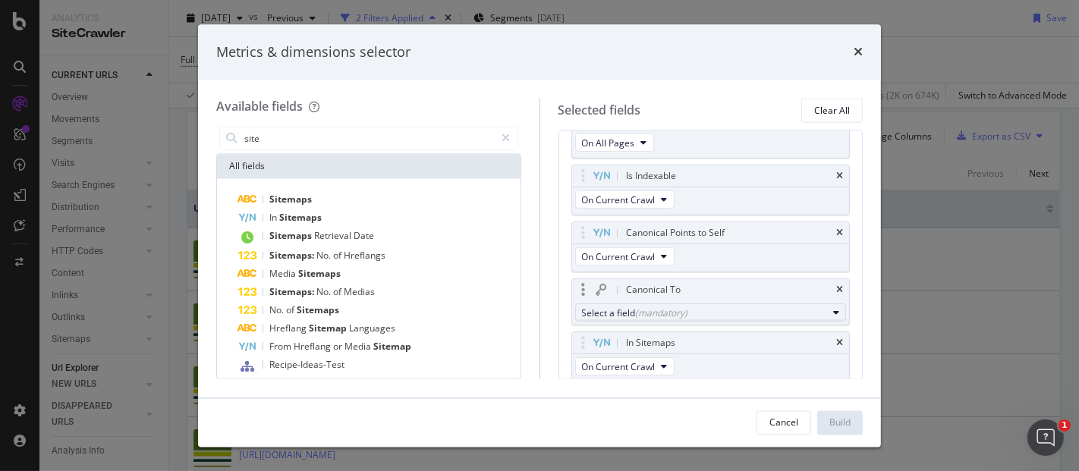
click at [676, 311] on div "(mandatory)" at bounding box center [662, 312] width 52 height 13
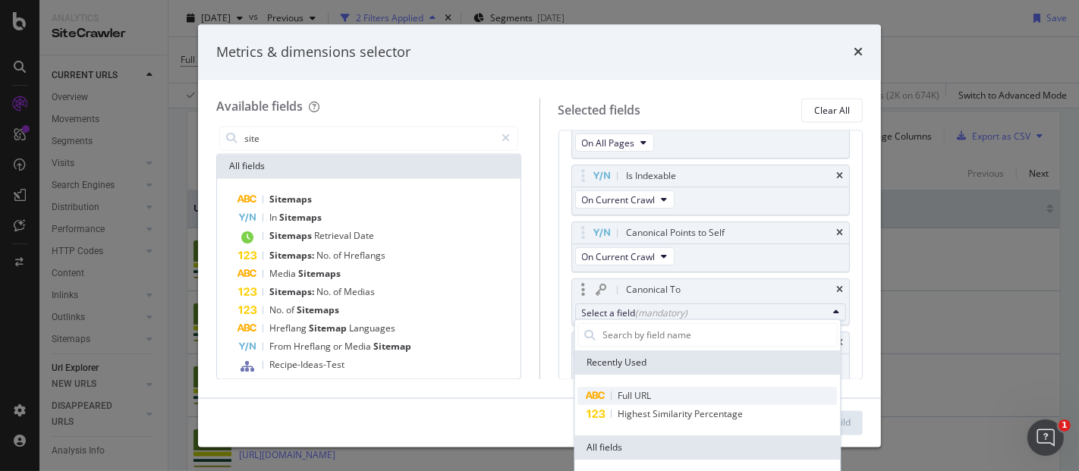
click at [648, 388] on span "Full URL" at bounding box center [634, 394] width 33 height 13
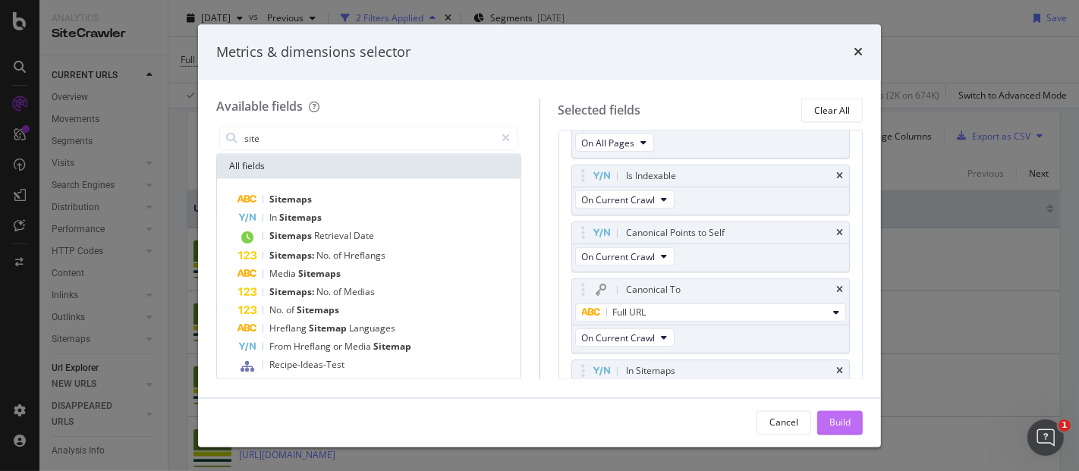
click at [844, 415] on div "Build" at bounding box center [839, 422] width 21 height 23
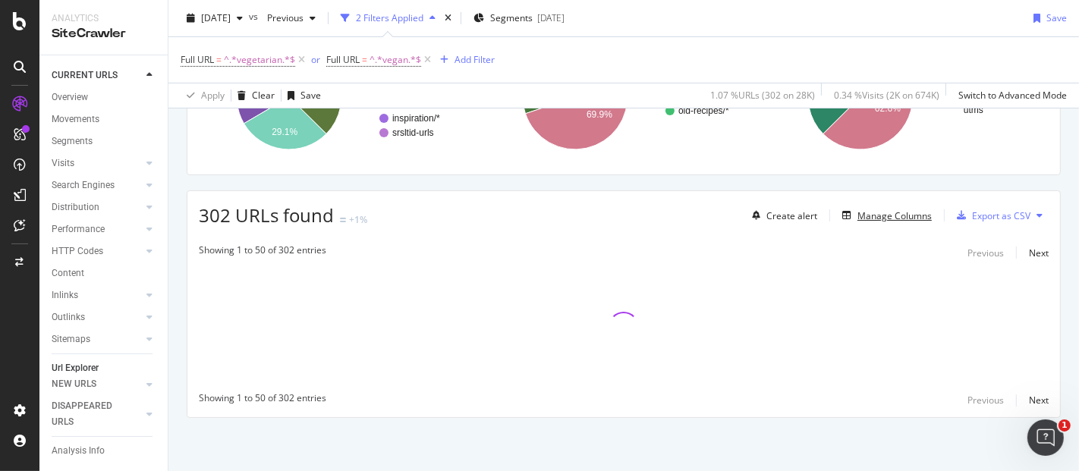
scroll to position [187, 0]
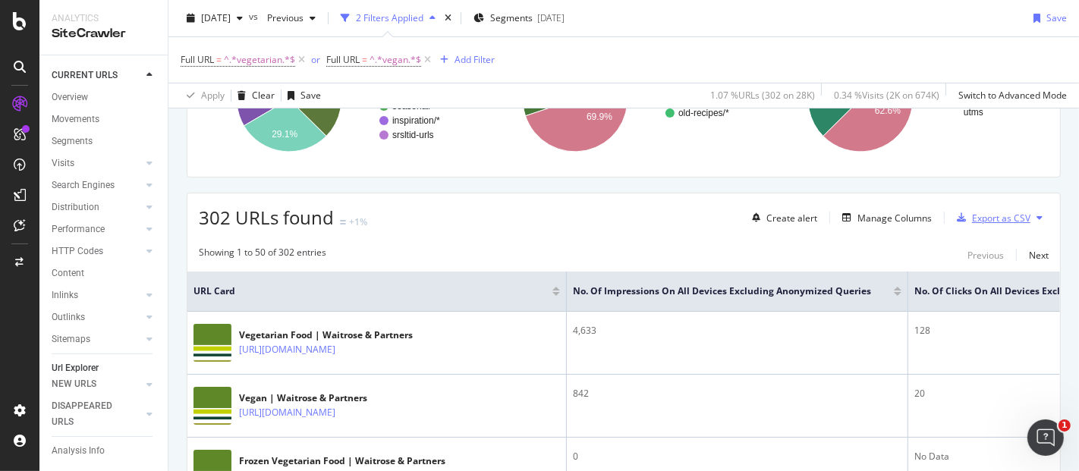
click at [1002, 215] on div "Export as CSV" at bounding box center [1001, 218] width 58 height 13
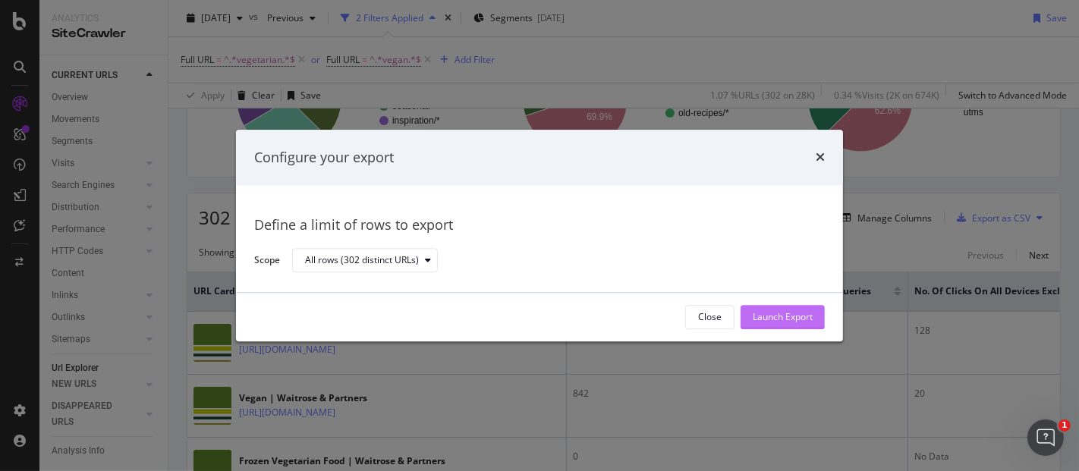
click at [785, 315] on div "Launch Export" at bounding box center [783, 317] width 60 height 13
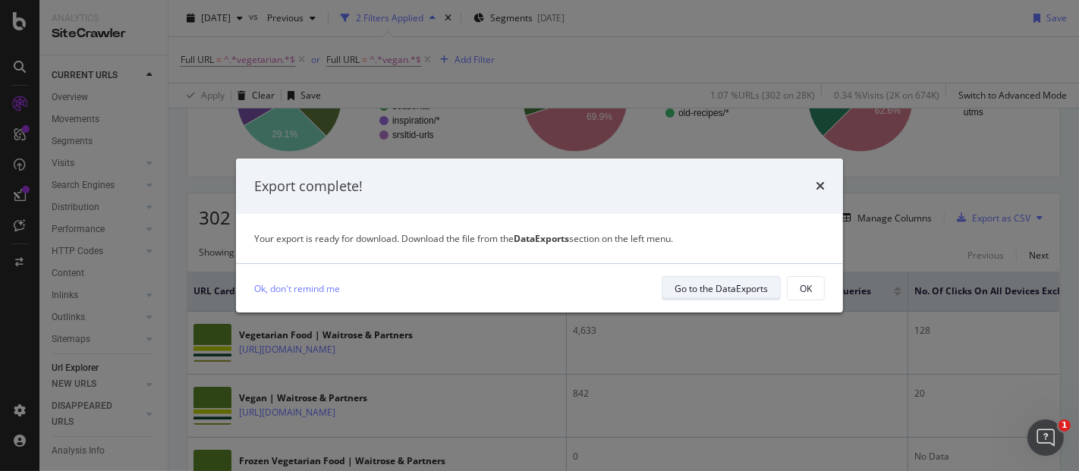
click at [739, 295] on div "Go to the DataExports" at bounding box center [721, 288] width 93 height 21
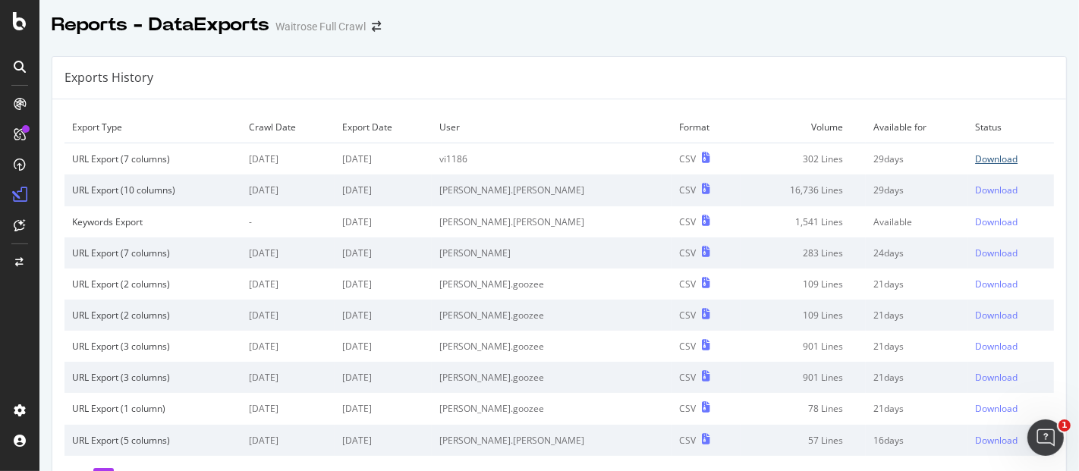
click at [989, 161] on link "Download" at bounding box center [1010, 159] width 71 height 13
